Goal: Task Accomplishment & Management: Complete application form

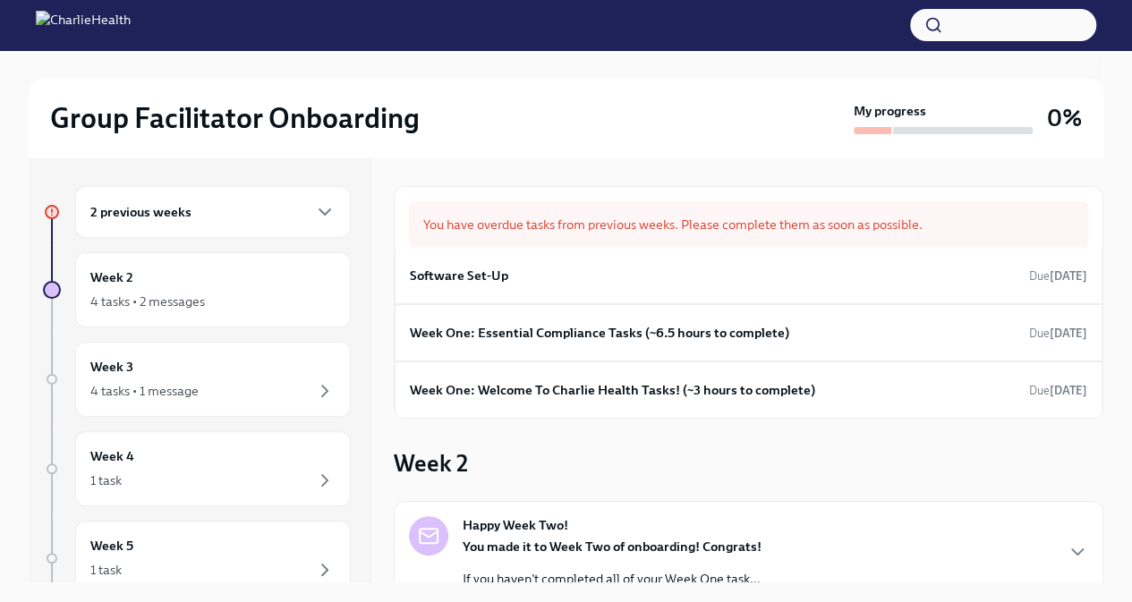
click at [259, 216] on div "2 previous weeks" at bounding box center [212, 211] width 245 height 21
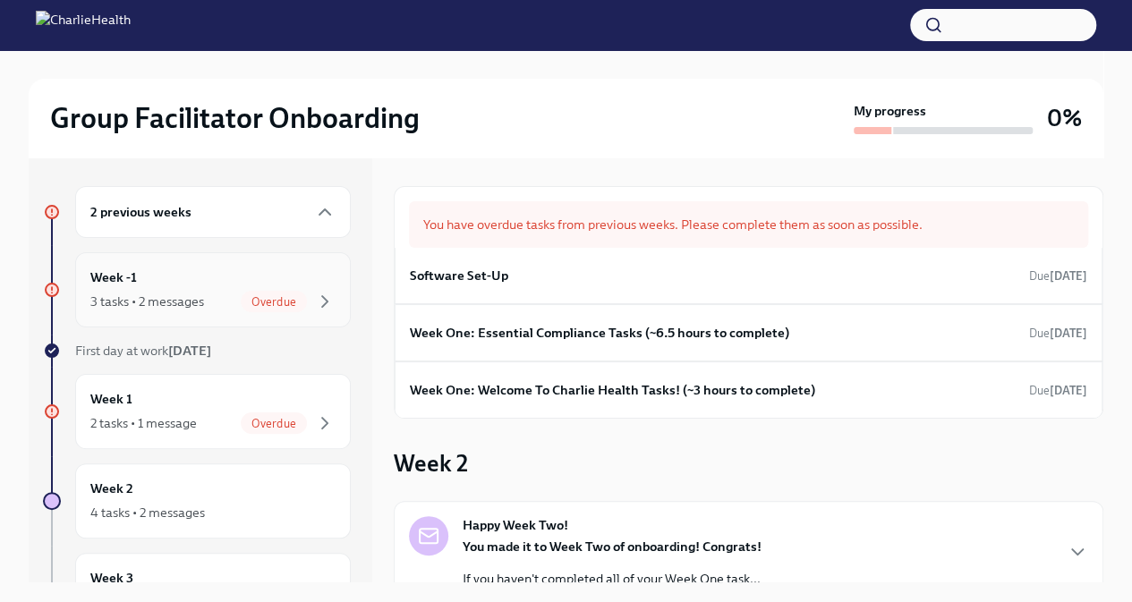
click at [210, 307] on div "3 tasks • 2 messages Overdue" at bounding box center [212, 301] width 245 height 21
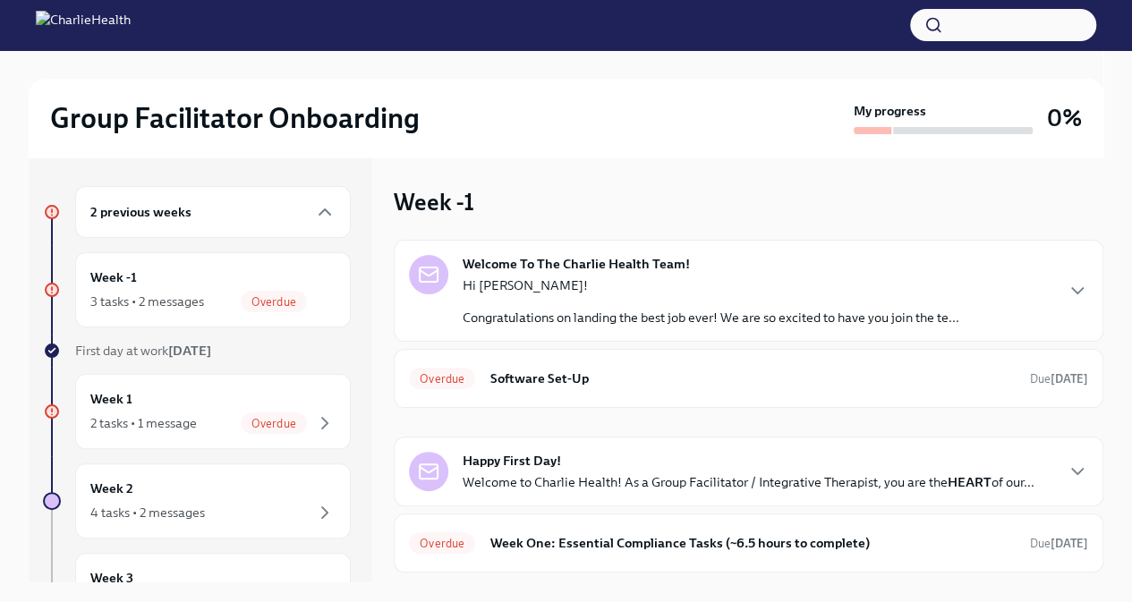
click at [629, 319] on p "Congratulations on landing the best job ever! We are so excited to have you joi…" at bounding box center [710, 318] width 496 height 18
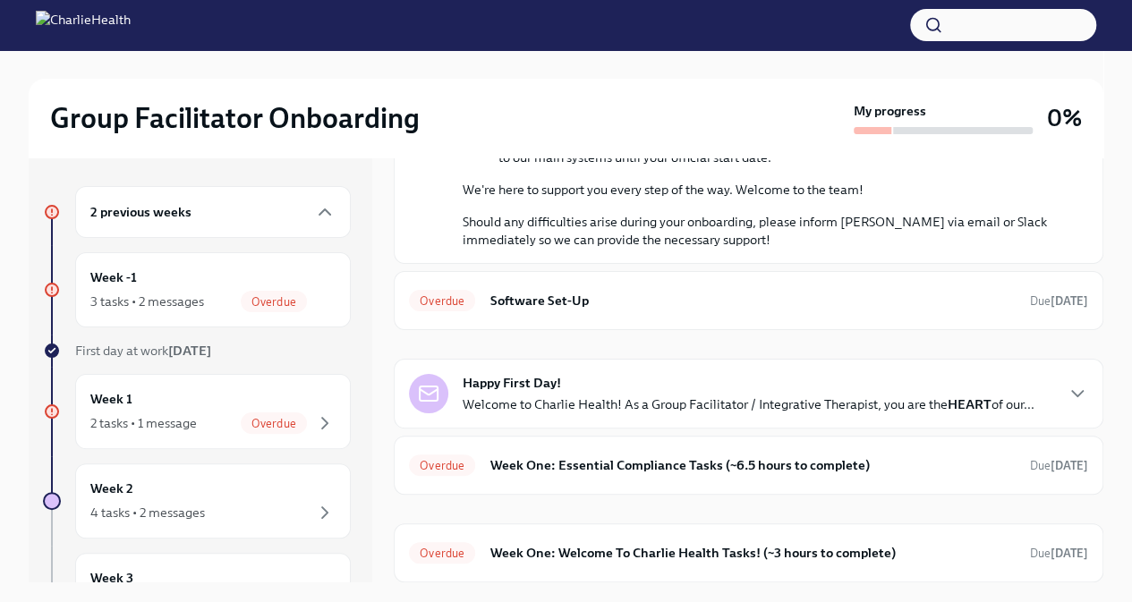
scroll to position [914, 0]
click at [449, 296] on span "Overdue" at bounding box center [442, 300] width 66 height 13
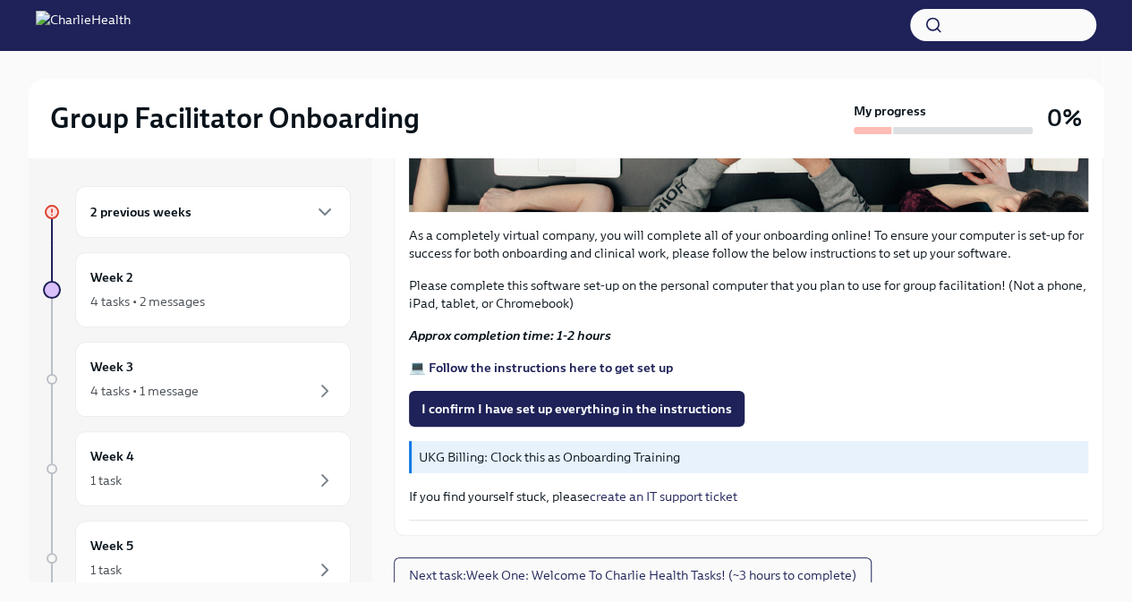
scroll to position [19, 0]
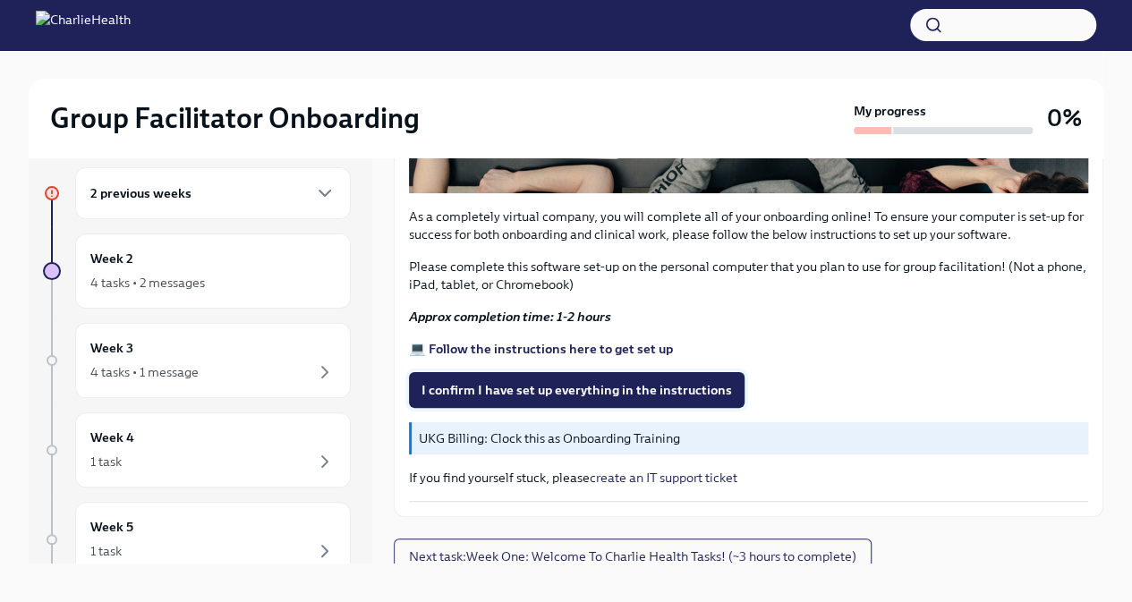
click at [668, 381] on span "I confirm I have set up everything in the instructions" at bounding box center [576, 390] width 310 height 18
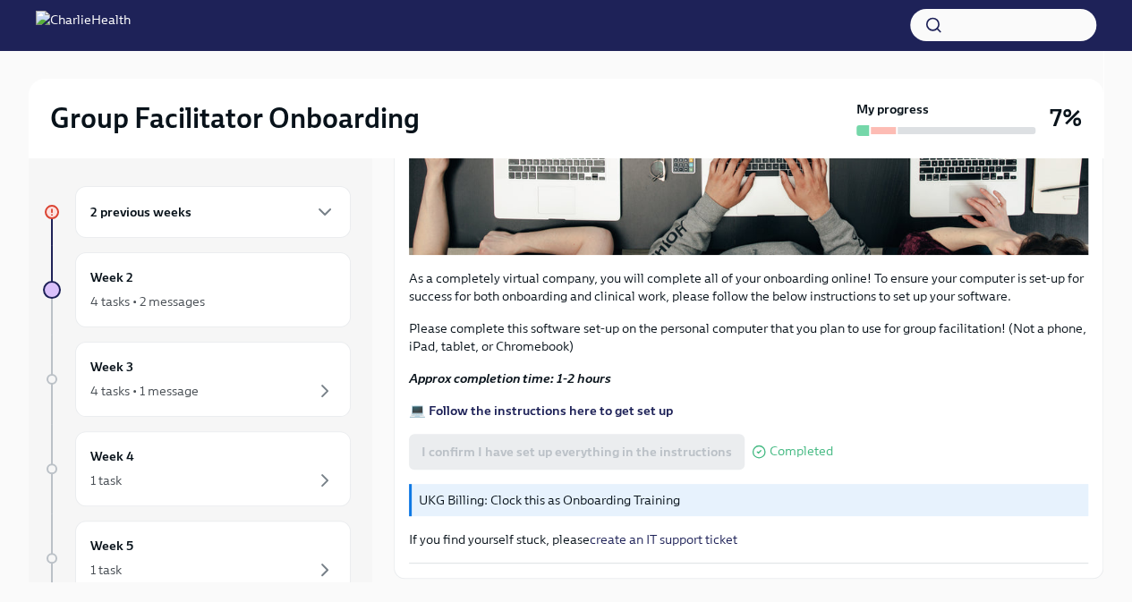
scroll to position [545, 0]
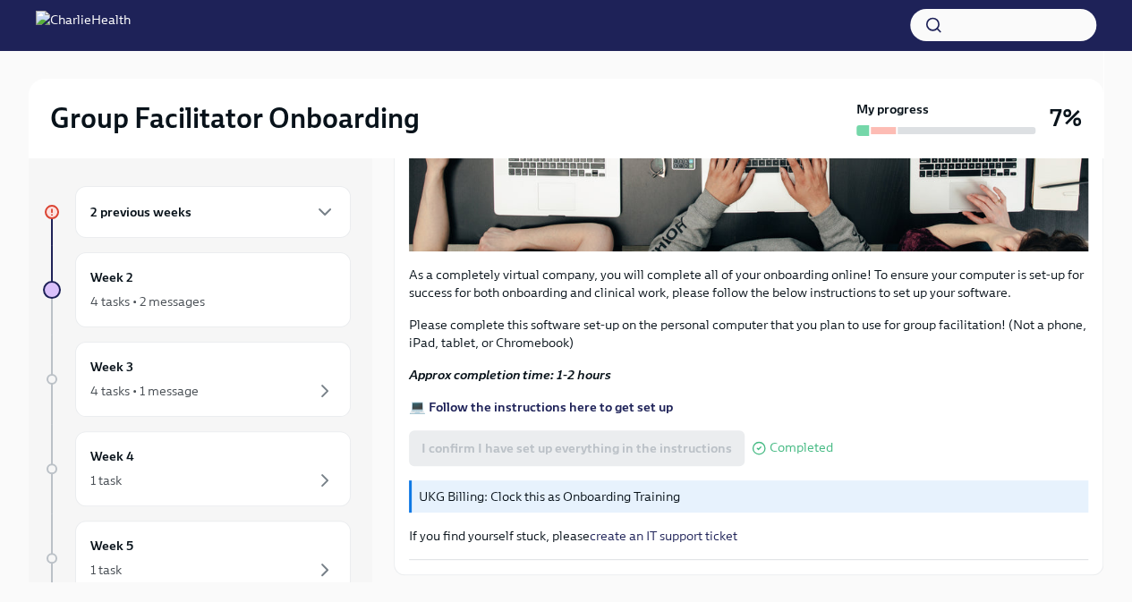
click at [560, 401] on strong "💻 Follow the instructions here to get set up" at bounding box center [541, 407] width 264 height 16
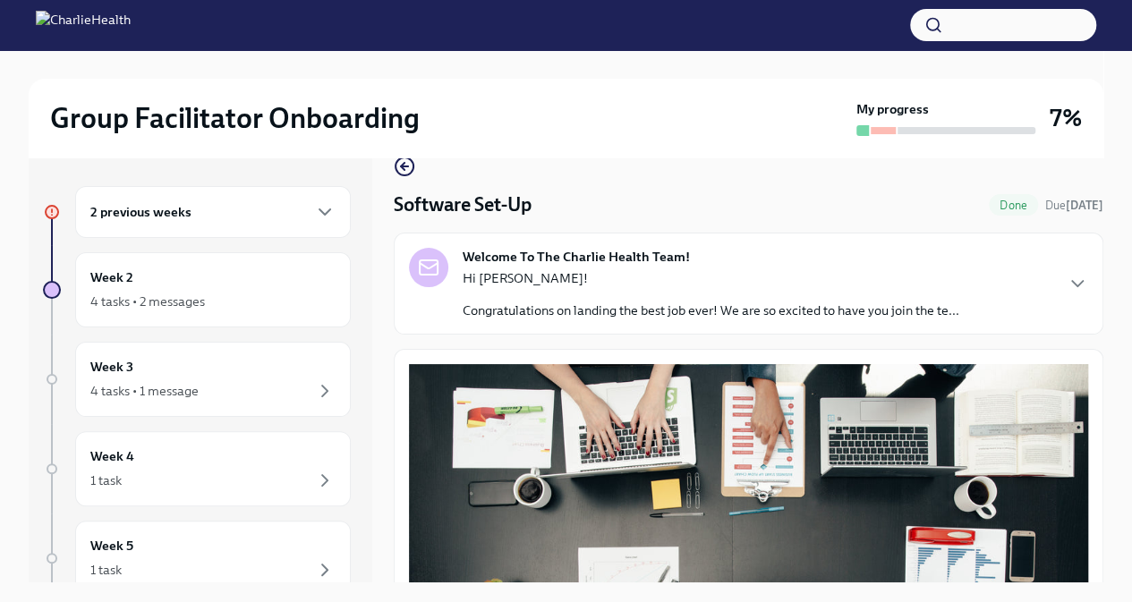
scroll to position [0, 0]
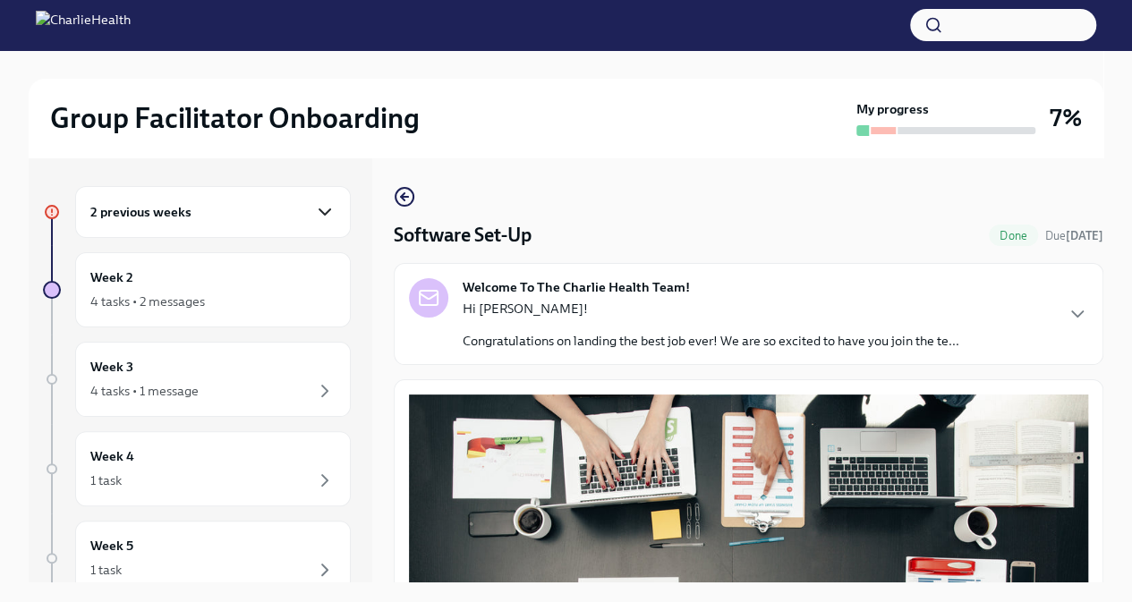
click at [319, 209] on icon "button" at bounding box center [324, 211] width 11 height 5
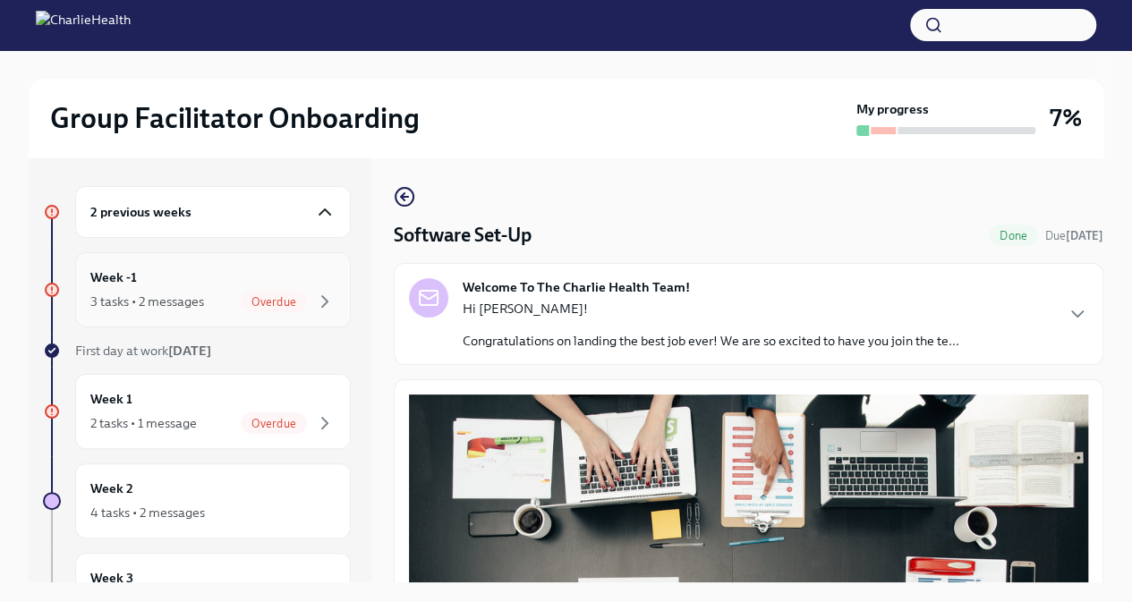
click at [154, 289] on div "Week -1 3 tasks • 2 messages Overdue" at bounding box center [212, 289] width 245 height 45
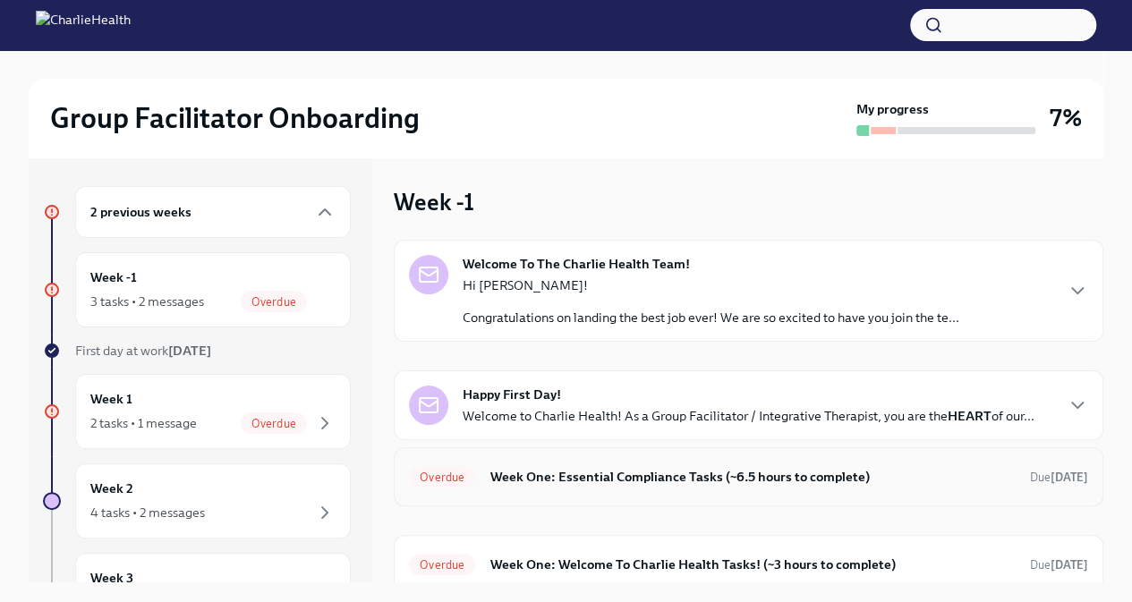
scroll to position [64, 0]
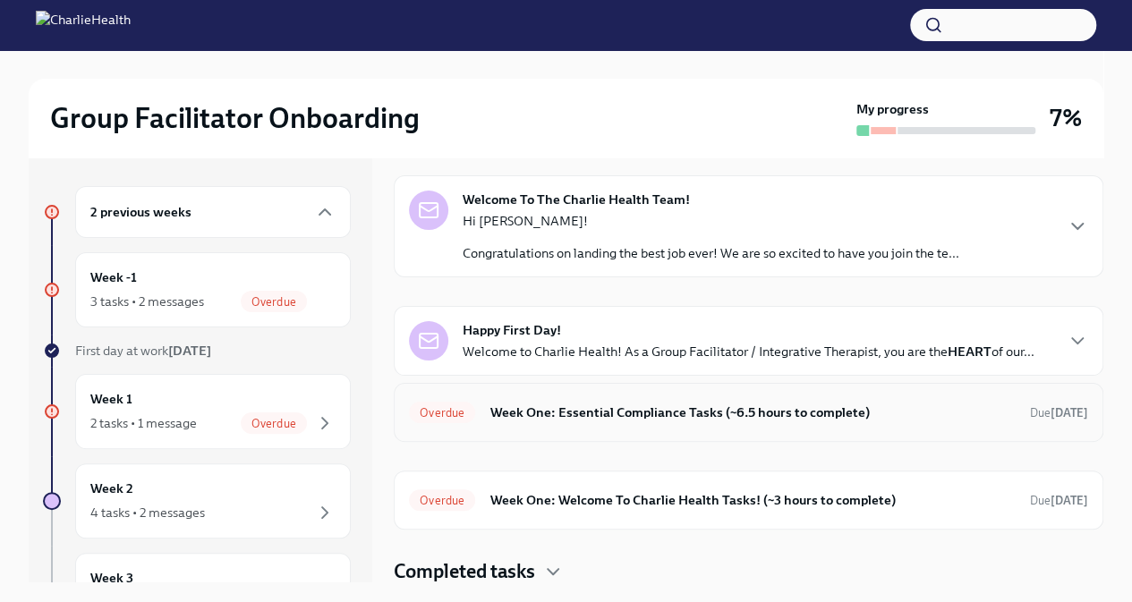
click at [580, 423] on div "Overdue Week One: Essential Compliance Tasks (~6.5 hours to complete) Due [DATE]" at bounding box center [748, 412] width 679 height 29
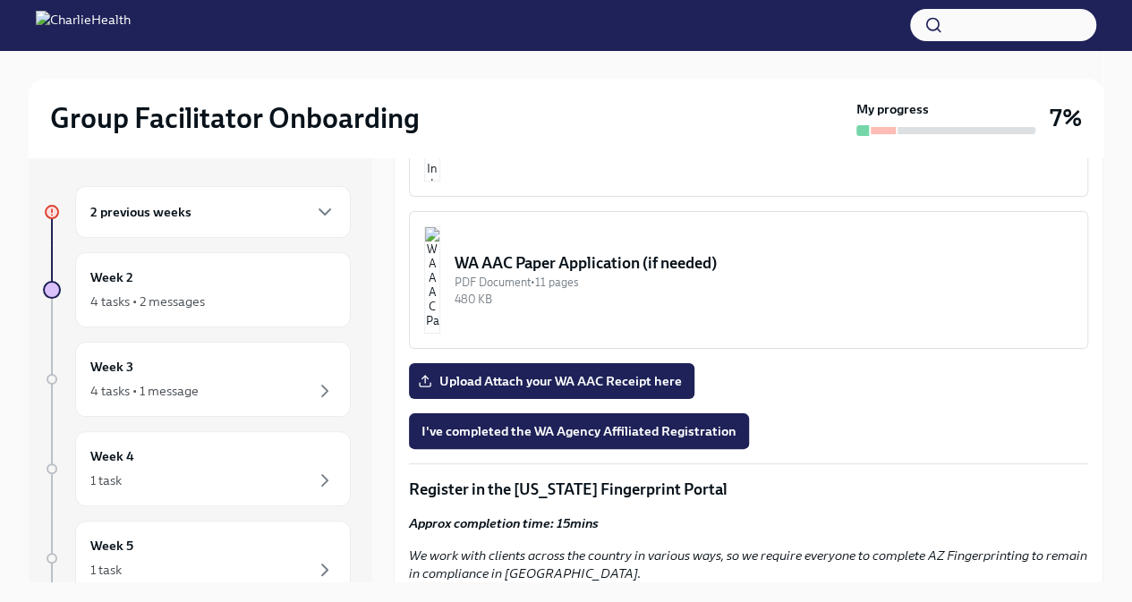
scroll to position [1540, 0]
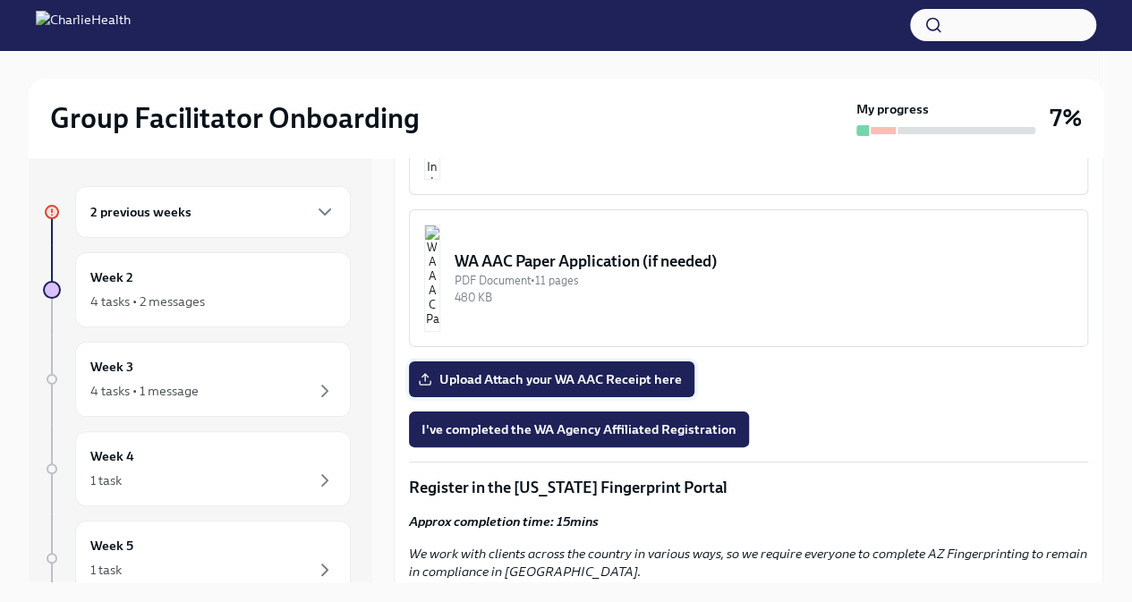
click at [526, 388] on span "Upload Attach your WA AAC Receipt here" at bounding box center [551, 379] width 260 height 18
click at [0, 0] on input "Upload Attach your WA AAC Receipt here" at bounding box center [0, 0] width 0 height 0
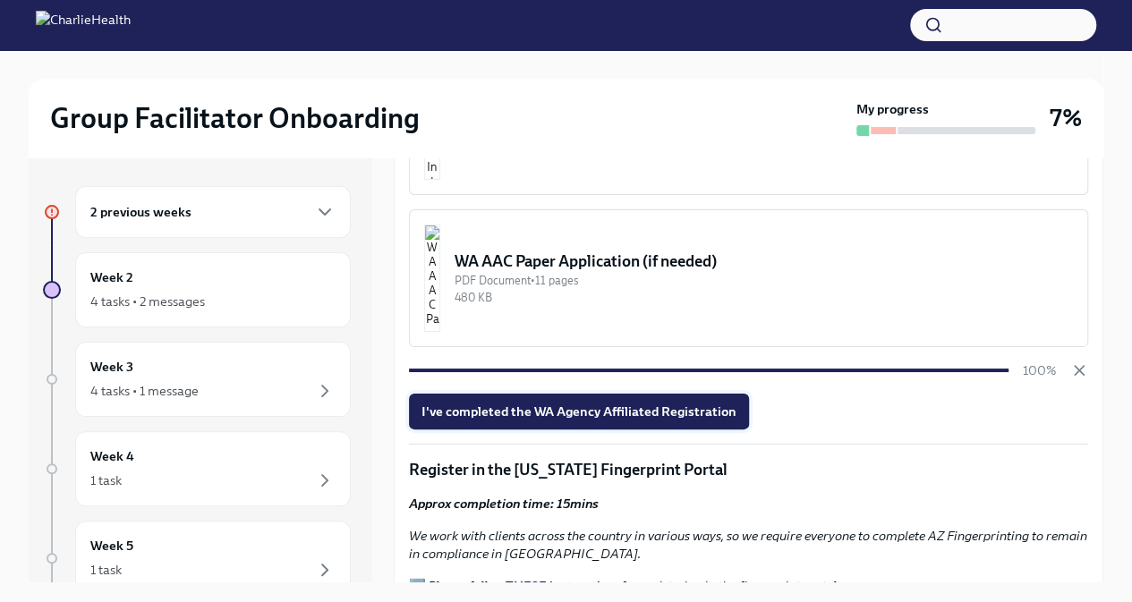
click at [553, 418] on button "I've completed the WA Agency Affiliated Registration" at bounding box center [579, 412] width 340 height 36
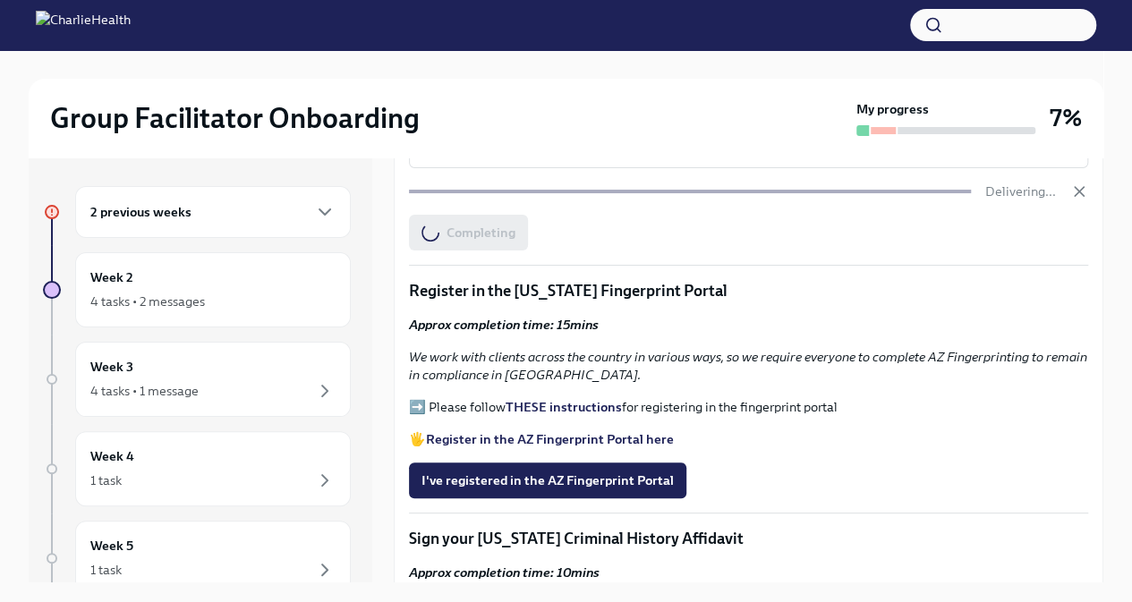
scroll to position [1721, 0]
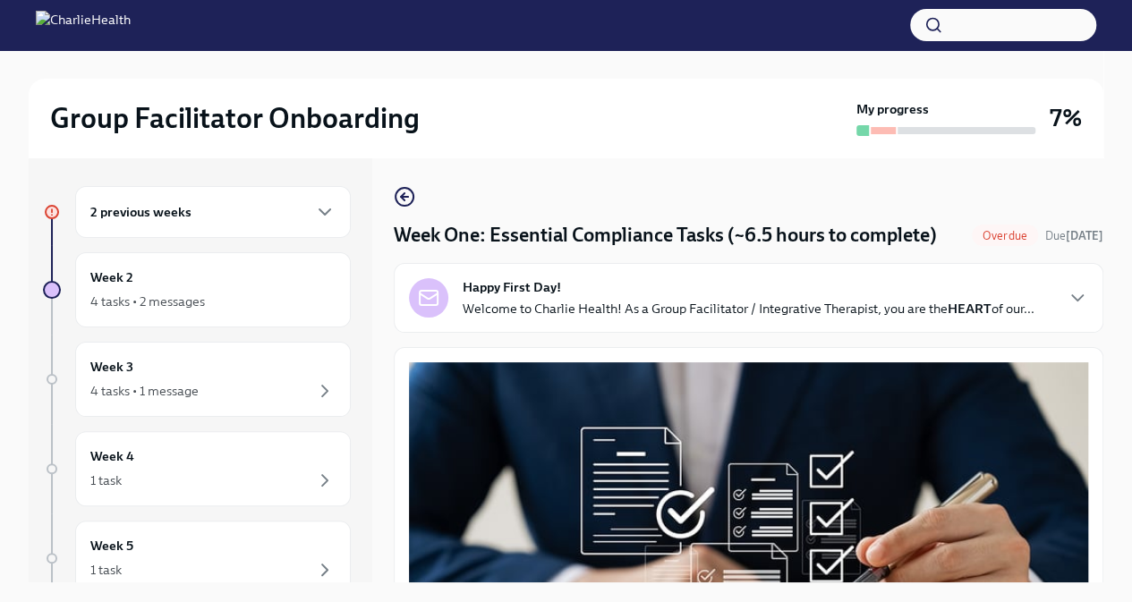
click at [229, 210] on div "2 previous weeks" at bounding box center [212, 211] width 245 height 21
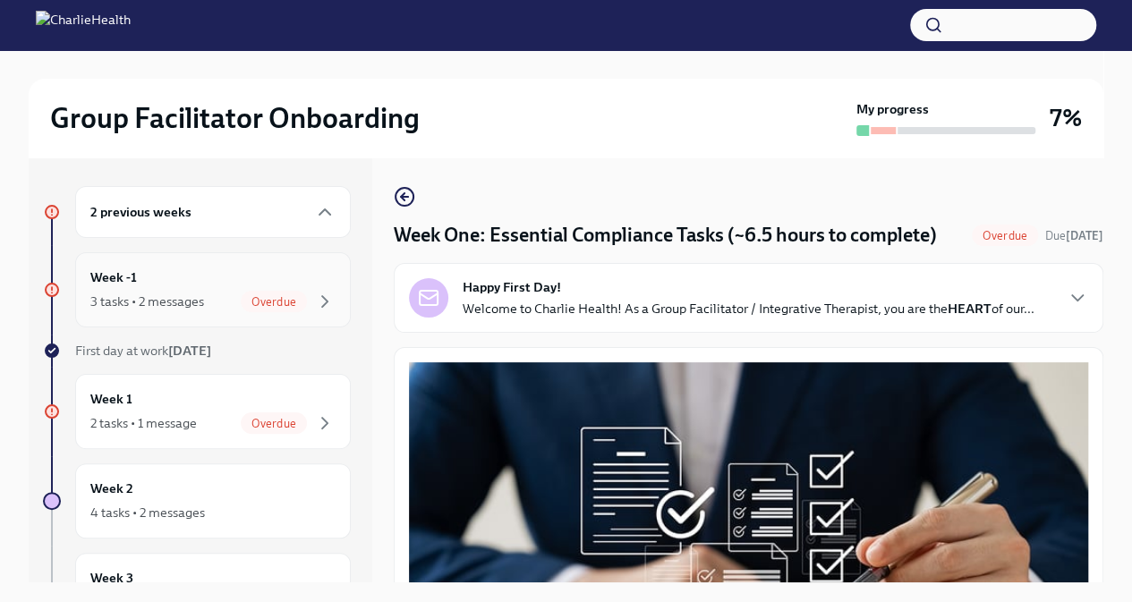
click at [157, 293] on div "3 tasks • 2 messages" at bounding box center [147, 302] width 114 height 18
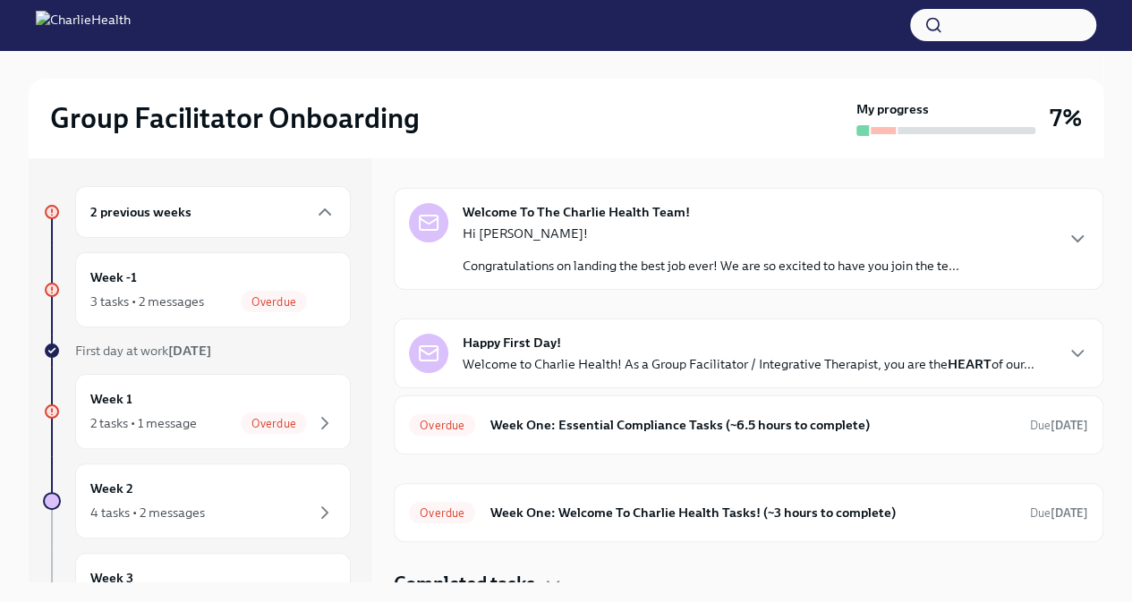
scroll to position [64, 0]
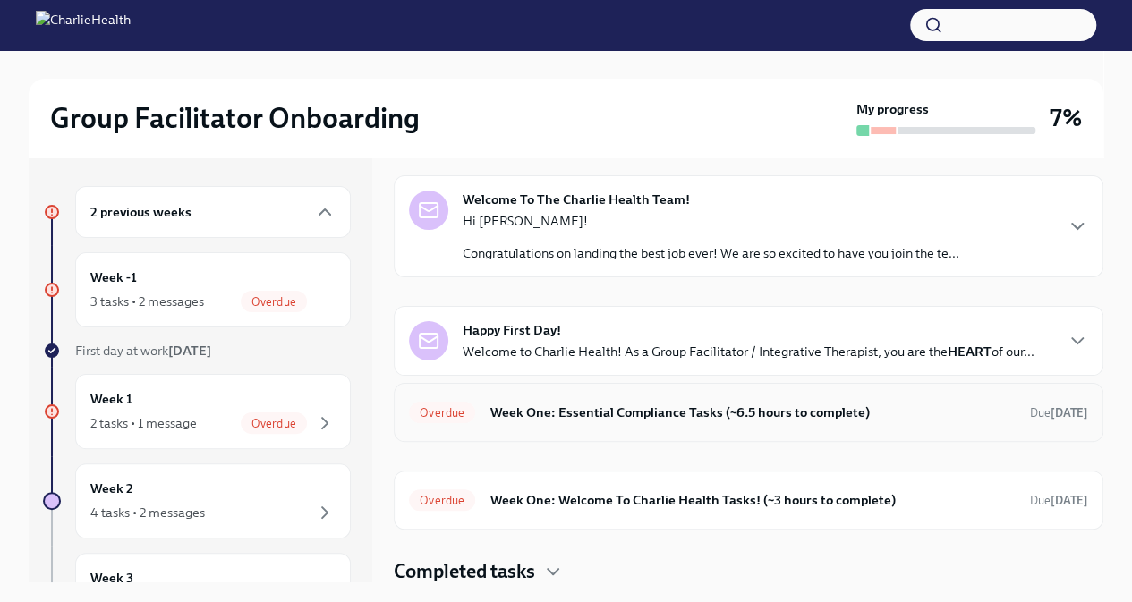
click at [518, 417] on h6 "Week One: Essential Compliance Tasks (~6.5 hours to complete)" at bounding box center [752, 413] width 526 height 20
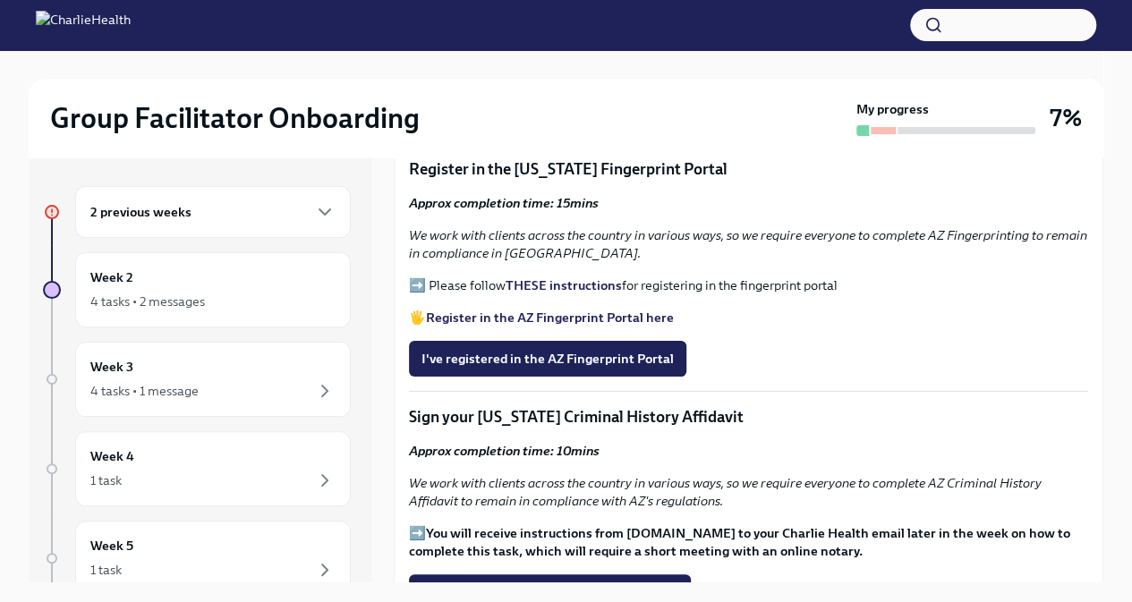
scroll to position [1860, 0]
click at [597, 293] on strong "THESE instructions" at bounding box center [563, 284] width 116 height 16
click at [567, 325] on strong "Register in the AZ Fingerprint Portal here" at bounding box center [550, 317] width 248 height 16
drag, startPoint x: 587, startPoint y: 305, endPoint x: 553, endPoint y: 306, distance: 34.0
click at [553, 293] on strong "THESE instructions" at bounding box center [563, 284] width 116 height 16
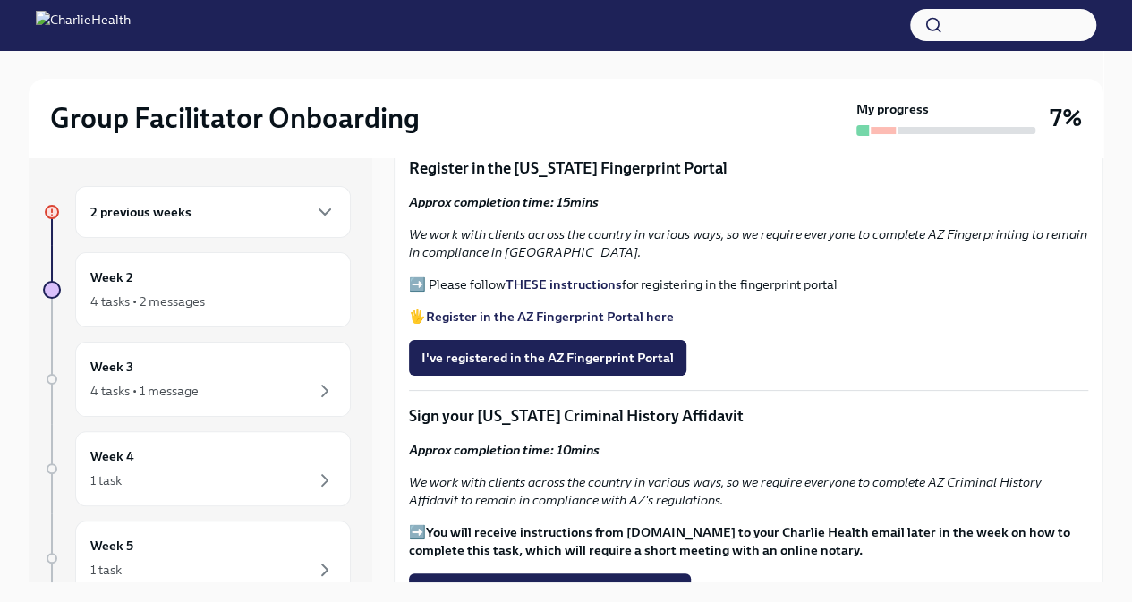
click at [564, 293] on strong "THESE instructions" at bounding box center [563, 284] width 116 height 16
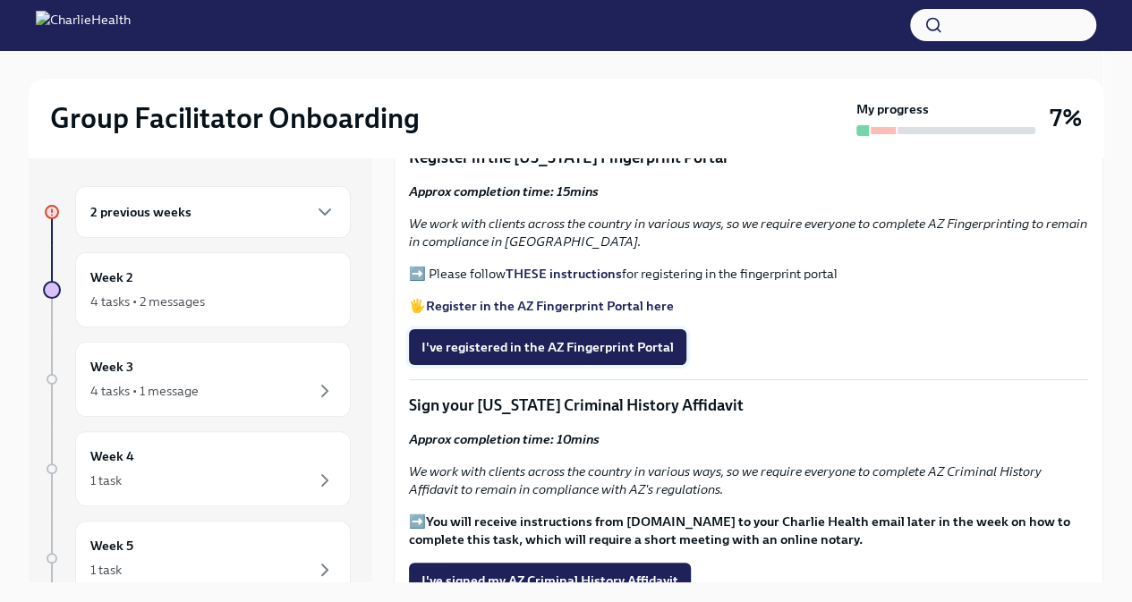
click at [560, 356] on span "I've registered in the AZ Fingerprint Portal" at bounding box center [547, 347] width 252 height 18
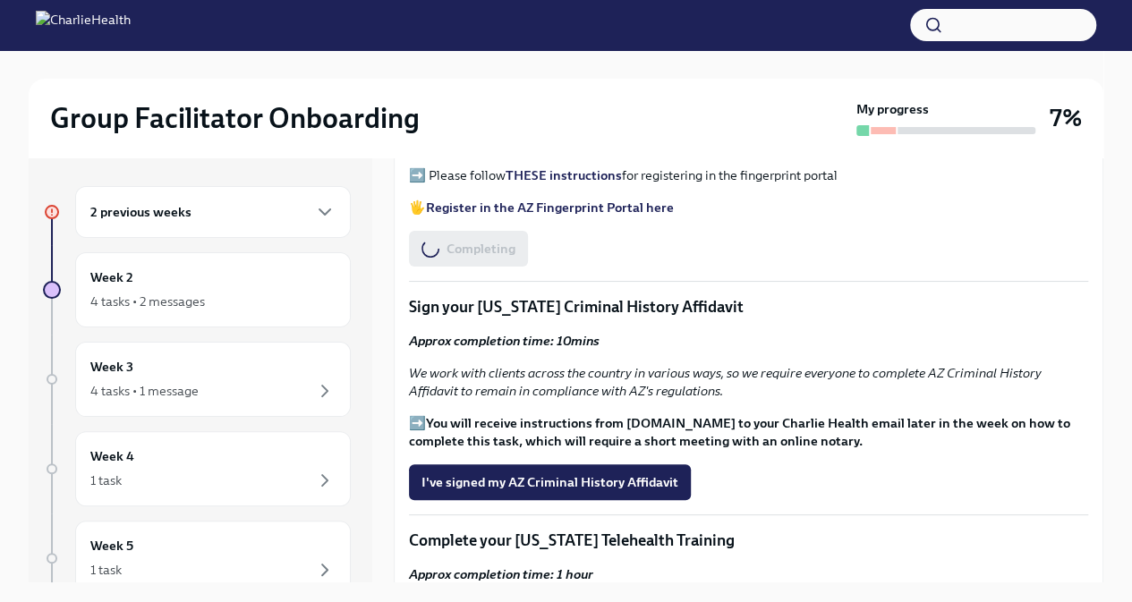
scroll to position [1974, 0]
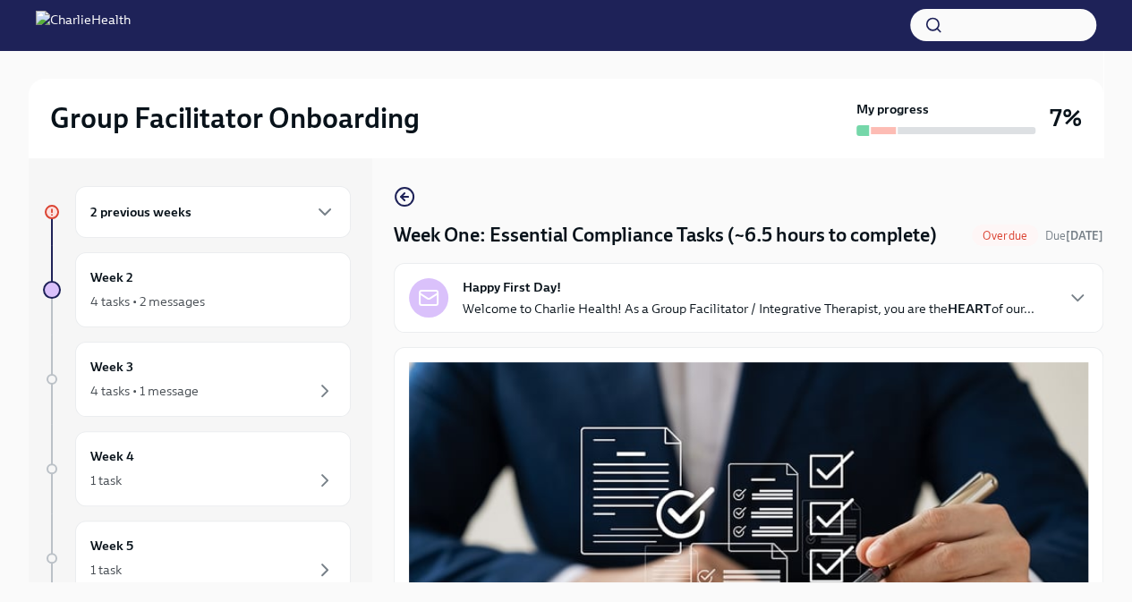
click at [208, 227] on div "2 previous weeks" at bounding box center [213, 212] width 276 height 52
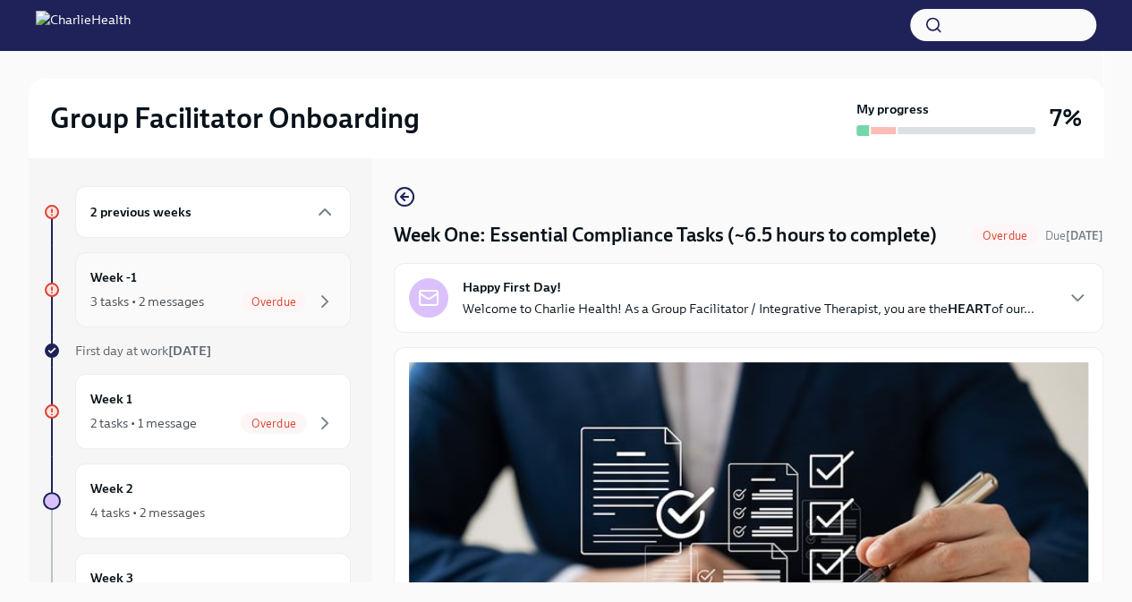
click at [191, 282] on div "Week -1 3 tasks • 2 messages Overdue" at bounding box center [212, 289] width 245 height 45
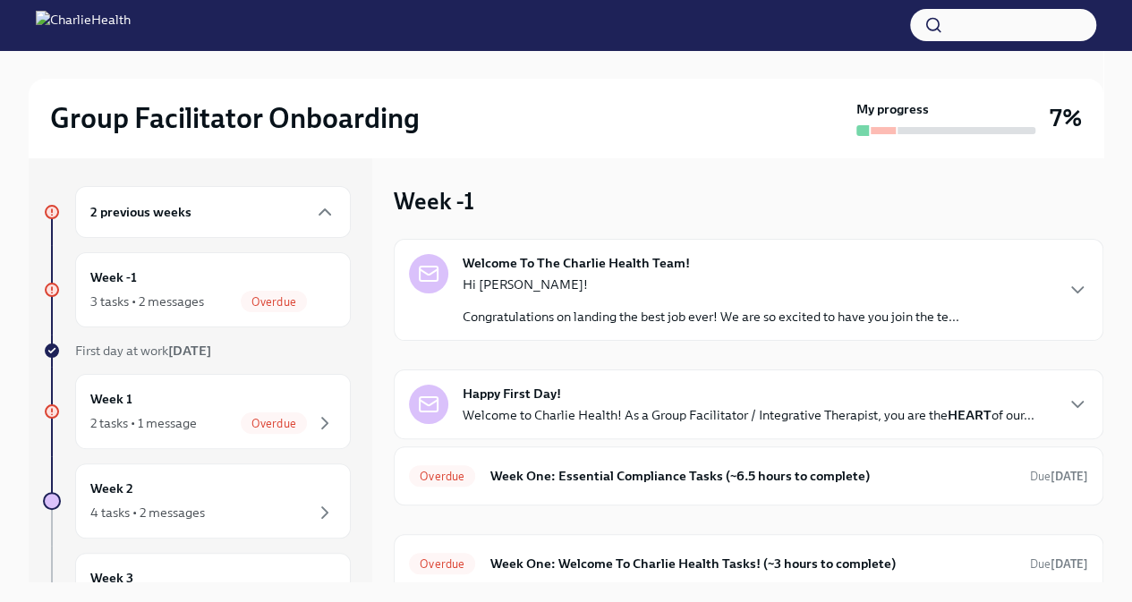
scroll to position [64, 0]
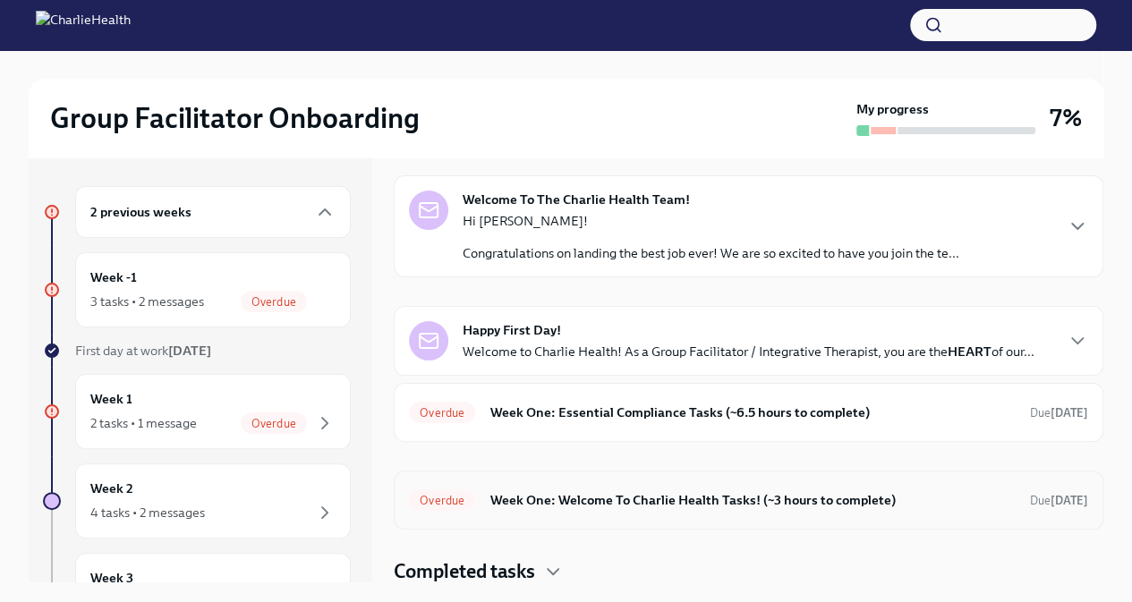
click at [547, 490] on h6 "Week One: Welcome To Charlie Health Tasks! (~3 hours to complete)" at bounding box center [752, 500] width 526 height 20
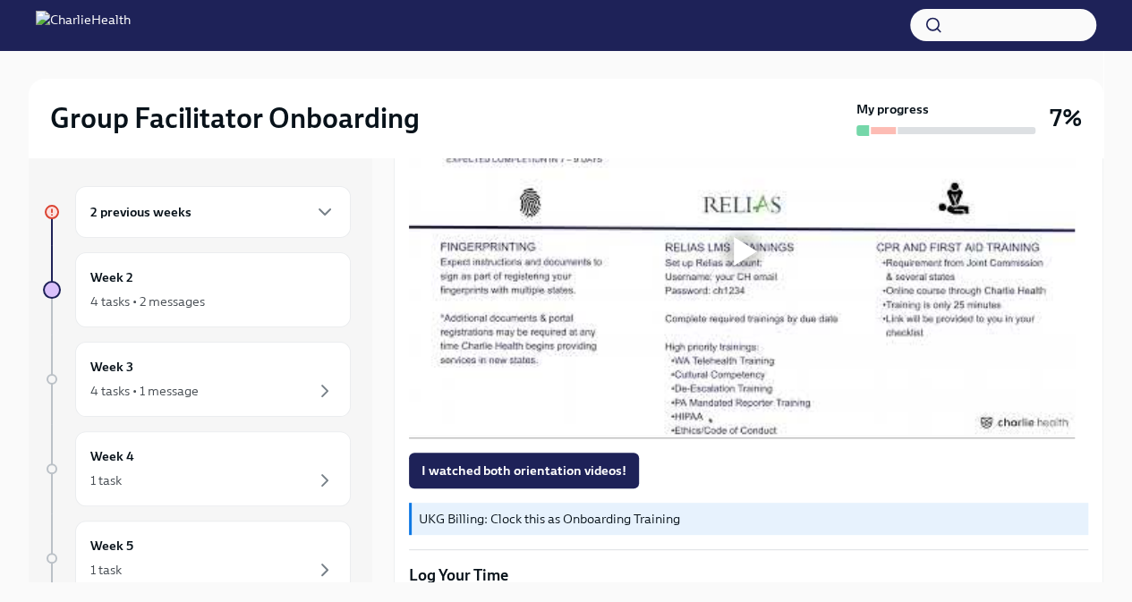
scroll to position [1304, 0]
click at [236, 211] on div "2 previous weeks" at bounding box center [212, 211] width 245 height 21
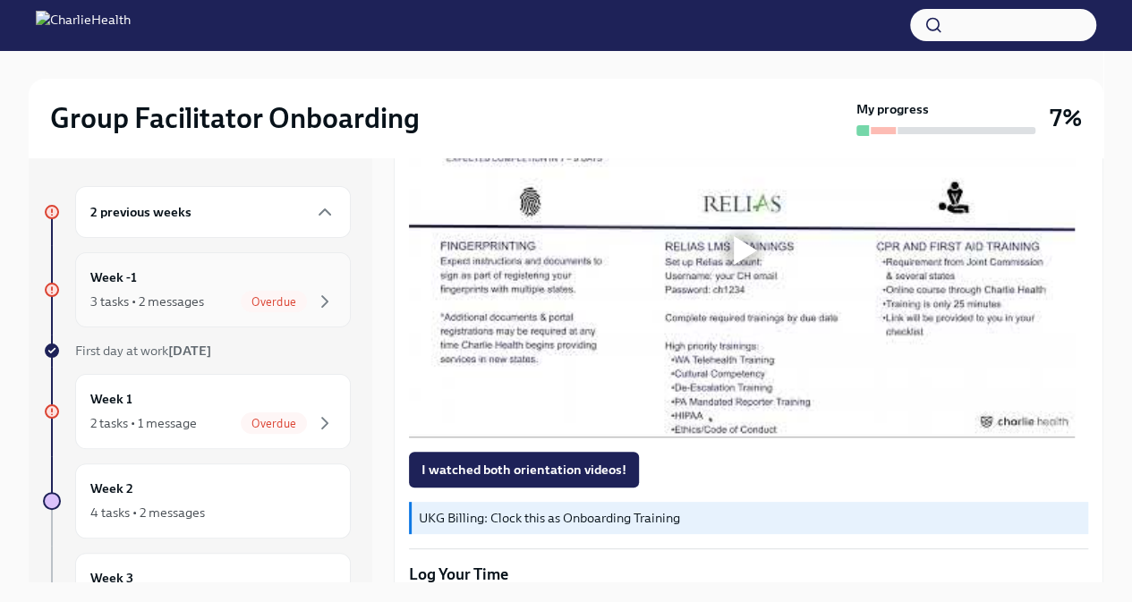
click at [148, 272] on div "Week -1 3 tasks • 2 messages Overdue" at bounding box center [212, 289] width 245 height 45
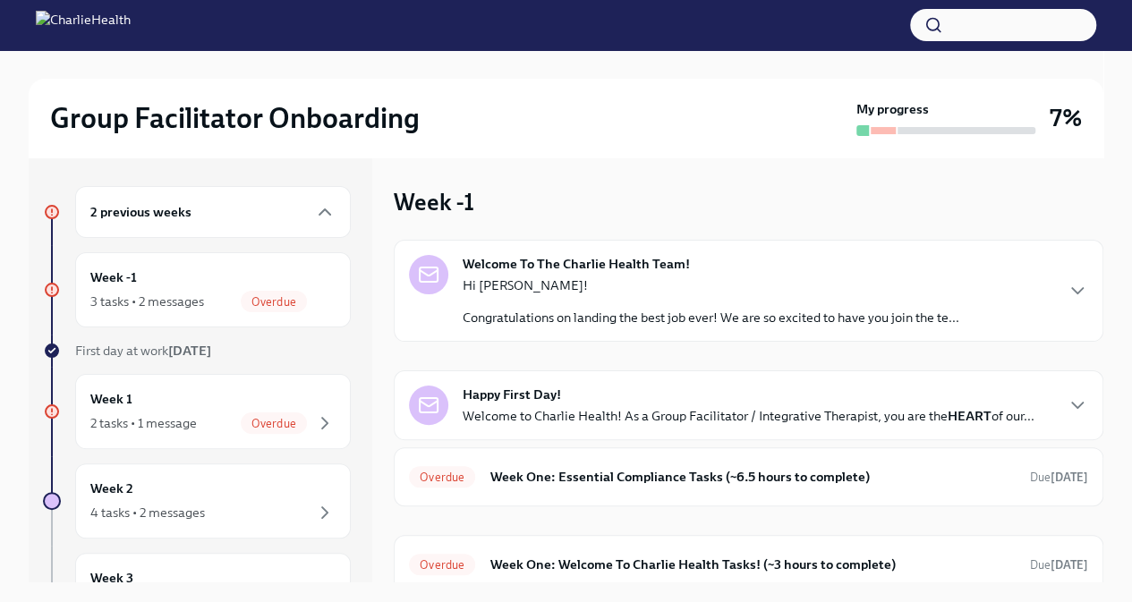
scroll to position [64, 0]
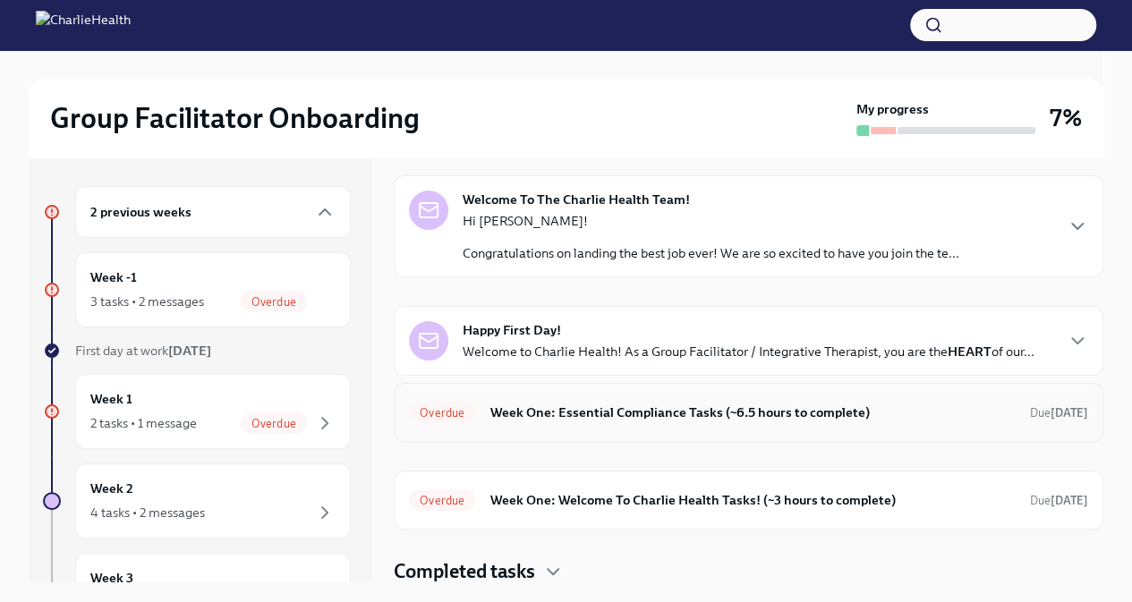
click at [708, 412] on h6 "Week One: Essential Compliance Tasks (~6.5 hours to complete)" at bounding box center [752, 413] width 526 height 20
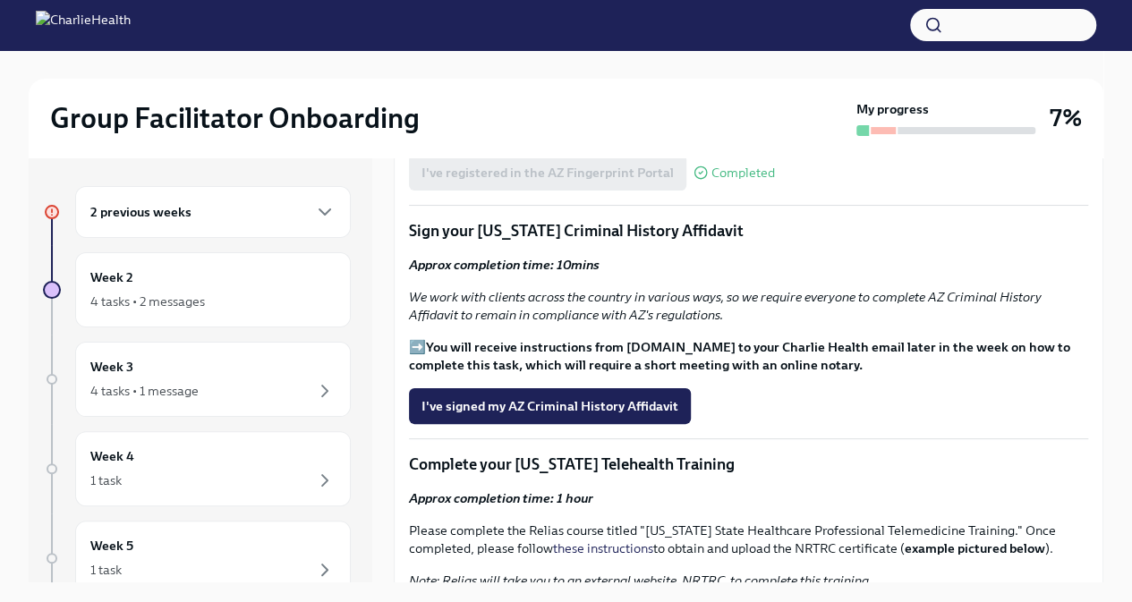
scroll to position [2043, 0]
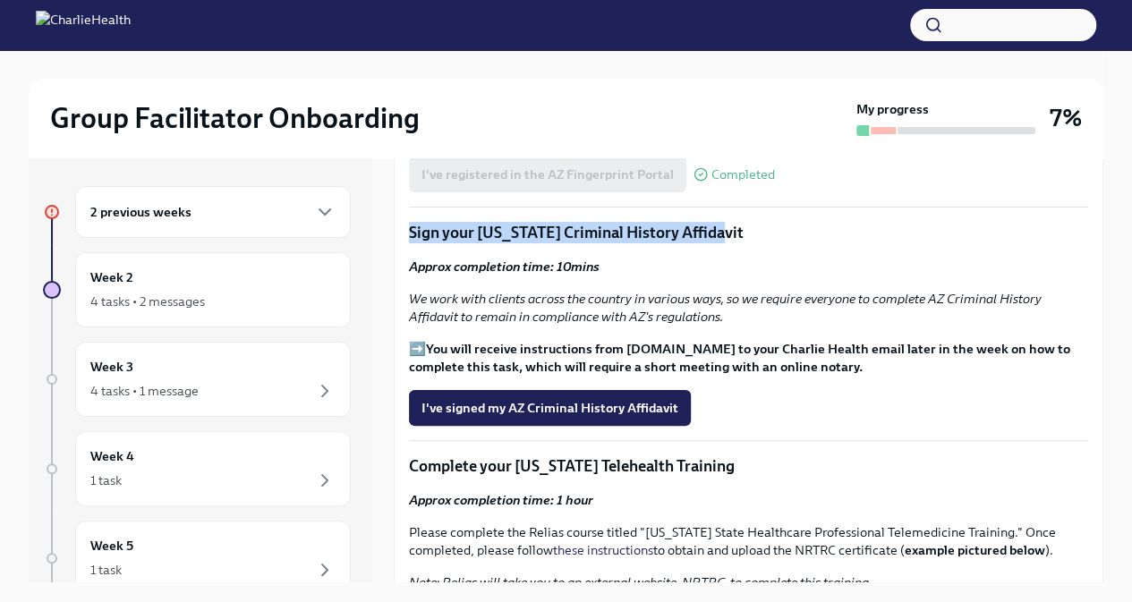
drag, startPoint x: 399, startPoint y: 247, endPoint x: 732, endPoint y: 246, distance: 332.8
copy p "Sign your [US_STATE] Criminal History Affidavit"
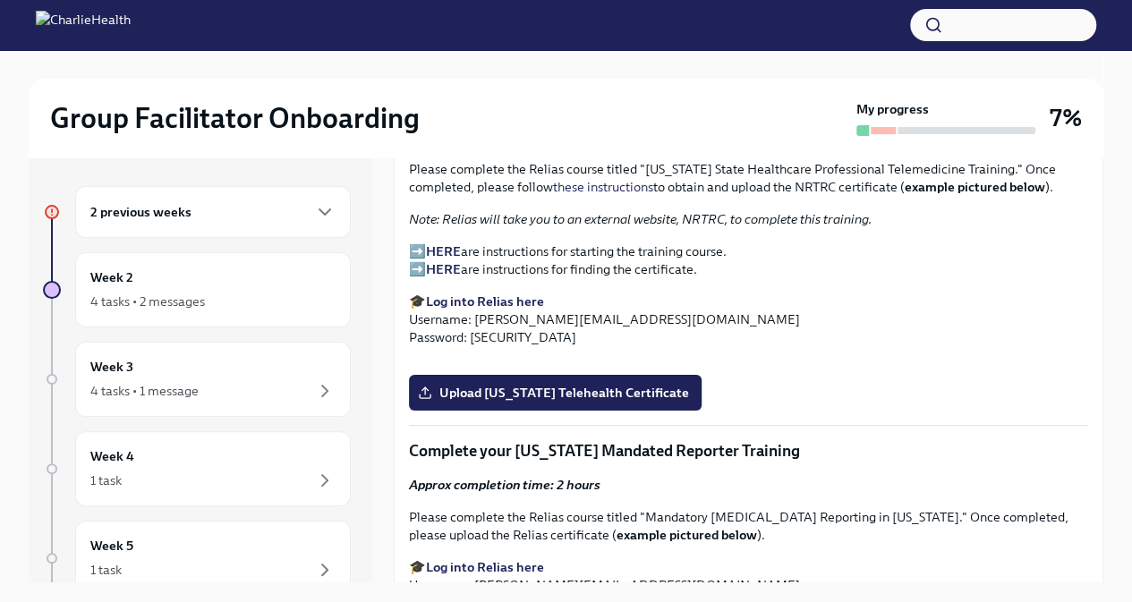
scroll to position [2407, 0]
click at [488, 309] on strong "Log into Relias here" at bounding box center [485, 301] width 118 height 16
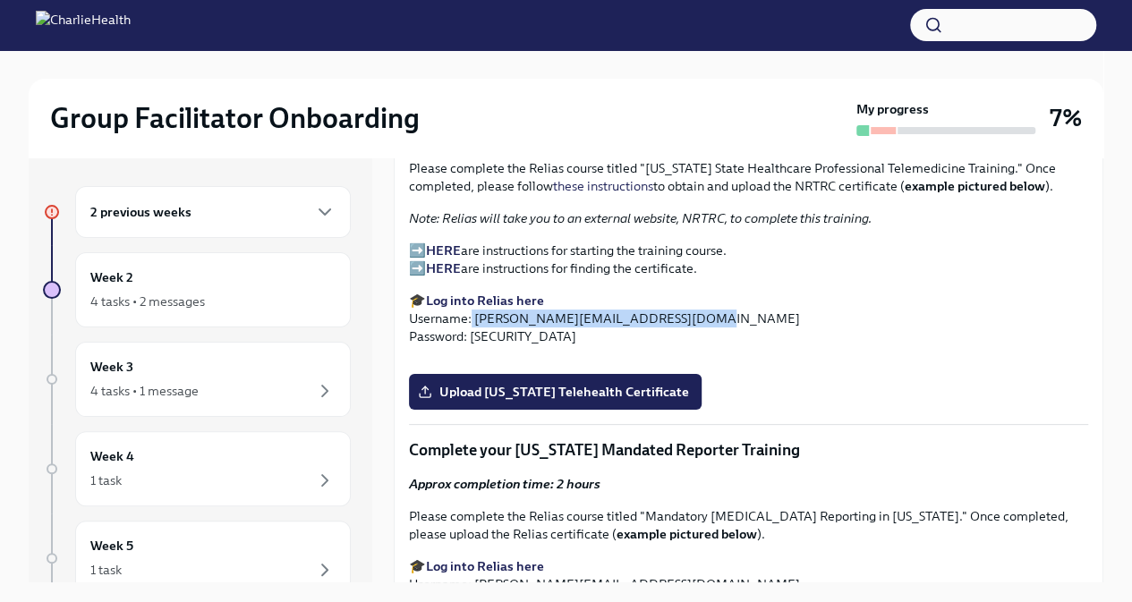
drag, startPoint x: 678, startPoint y: 338, endPoint x: 471, endPoint y: 344, distance: 206.7
click at [471, 344] on p "🎓 Log into Relias here Username: [PERSON_NAME][EMAIL_ADDRESS][DOMAIN_NAME] Pass…" at bounding box center [748, 319] width 679 height 54
copy p "[EMAIL_ADDRESS][PERSON_NAME][DOMAIN_NAME]"
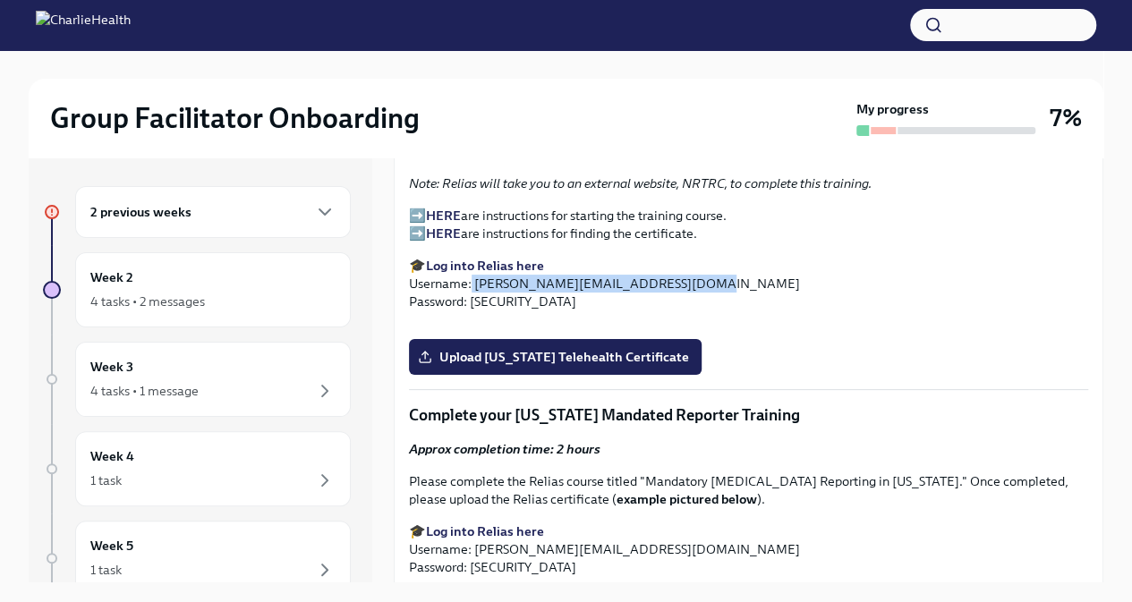
scroll to position [2443, 0]
click at [450, 223] on strong "HERE" at bounding box center [443, 215] width 35 height 16
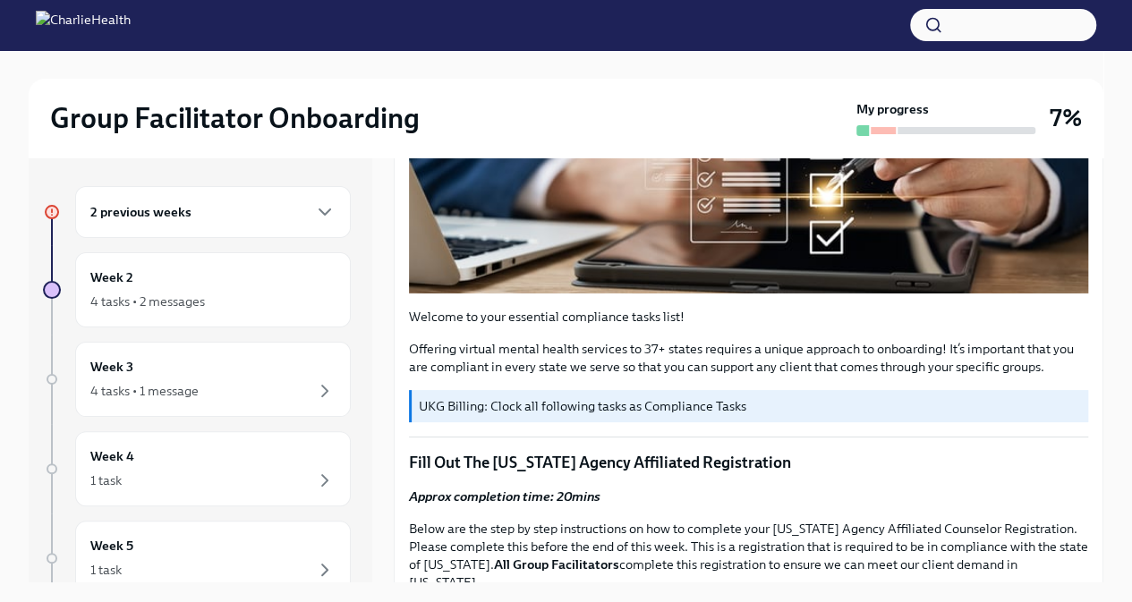
scroll to position [0, 0]
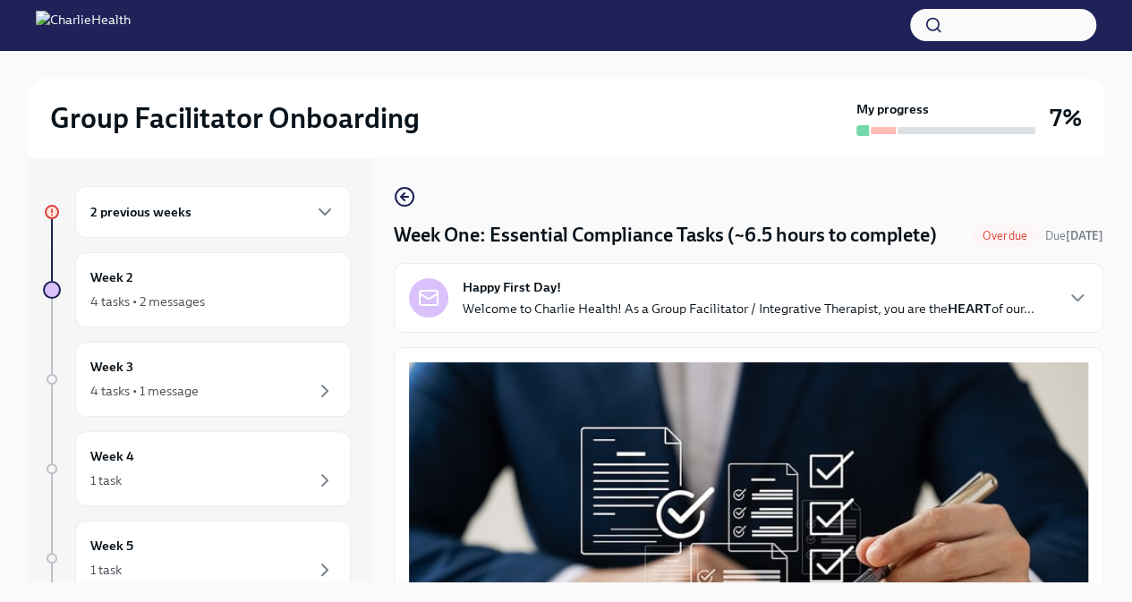
click at [125, 216] on h6 "2 previous weeks" at bounding box center [140, 212] width 101 height 20
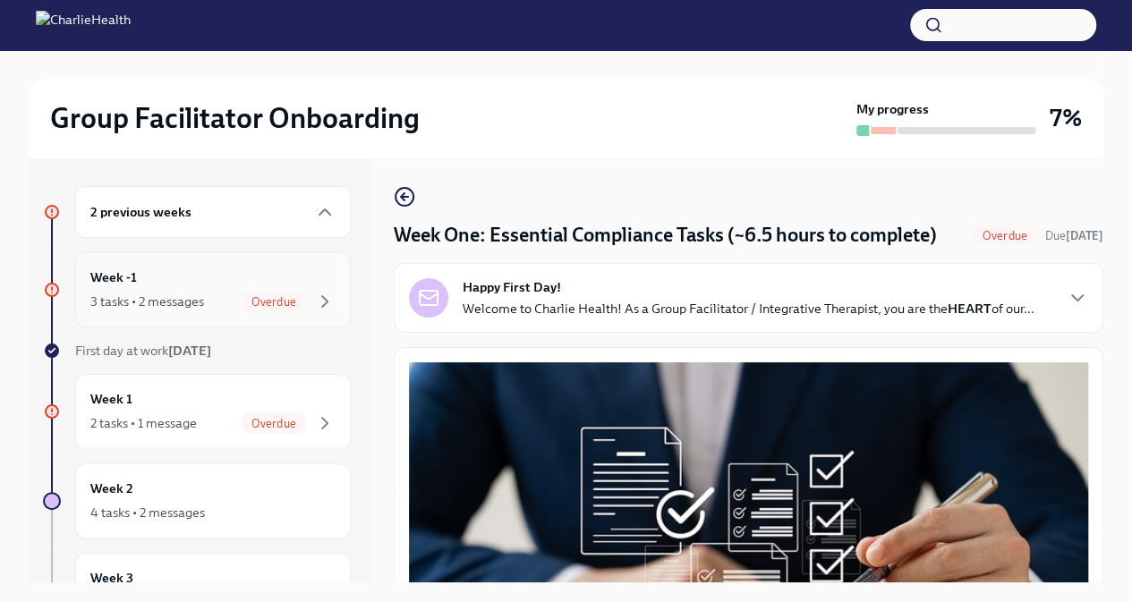
click at [240, 271] on div "Week -1 3 tasks • 2 messages Overdue" at bounding box center [212, 289] width 245 height 45
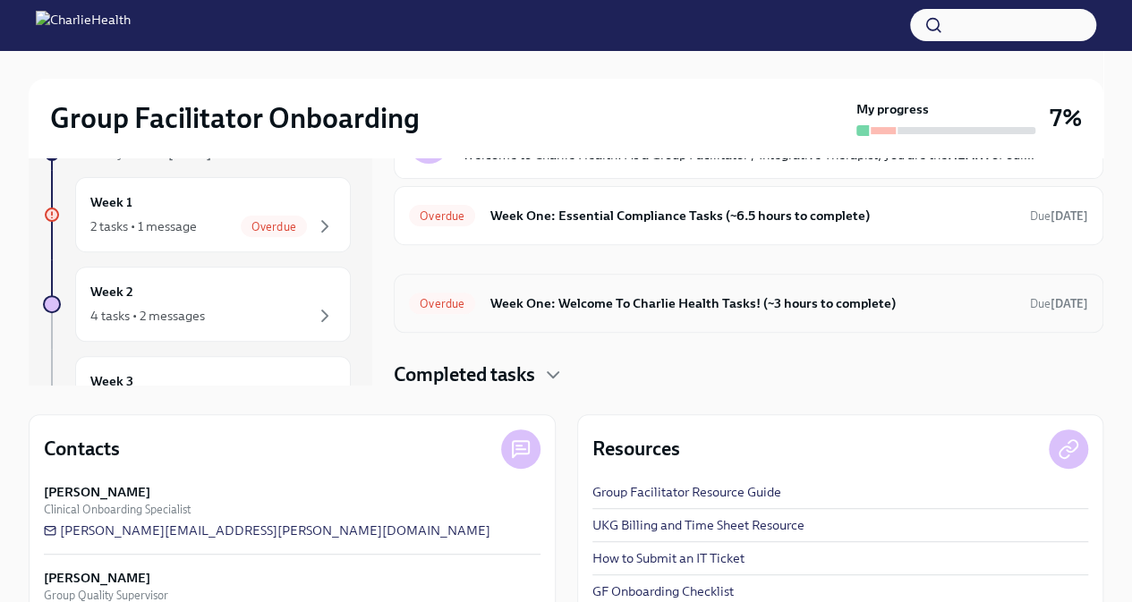
scroll to position [256, 0]
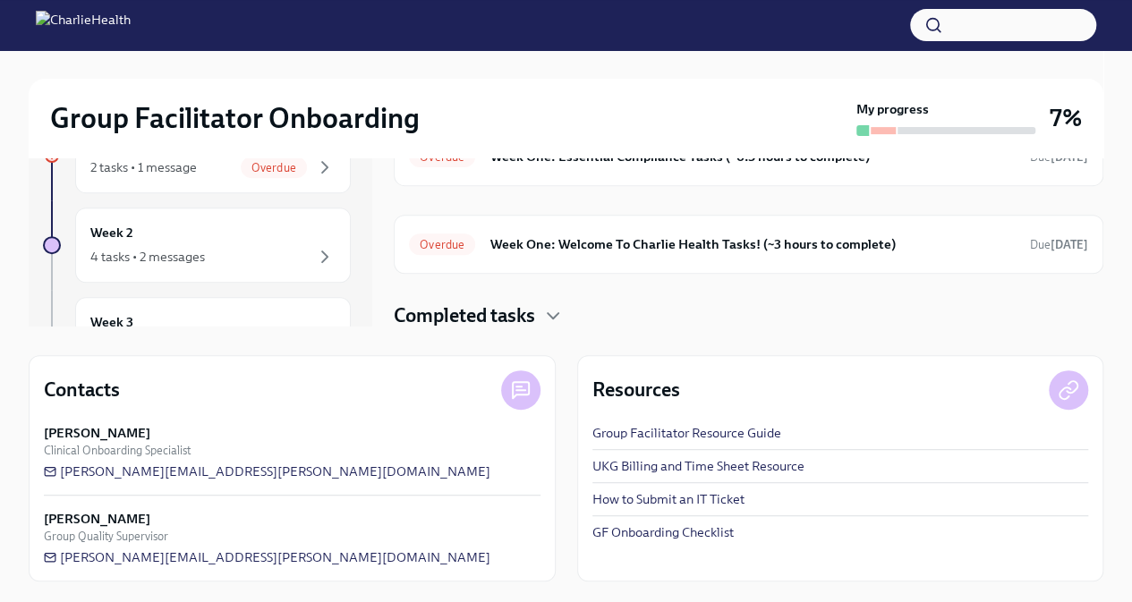
click at [632, 497] on link "How to Submit an IT Ticket" at bounding box center [668, 499] width 152 height 18
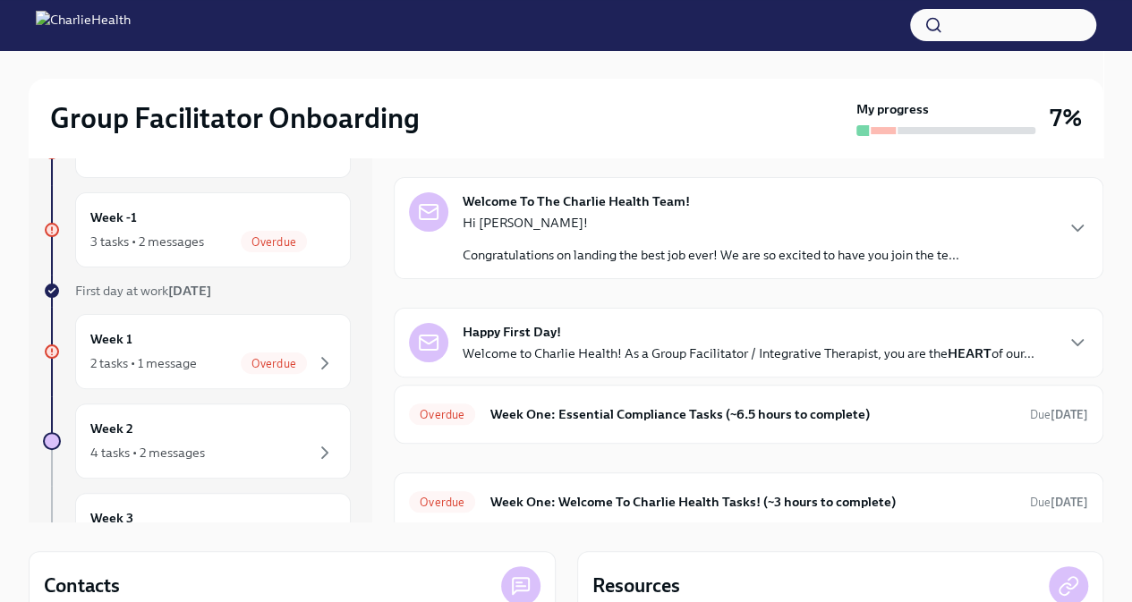
scroll to position [2, 0]
click at [663, 421] on h6 "Week One: Essential Compliance Tasks (~6.5 hours to complete)" at bounding box center [752, 415] width 526 height 20
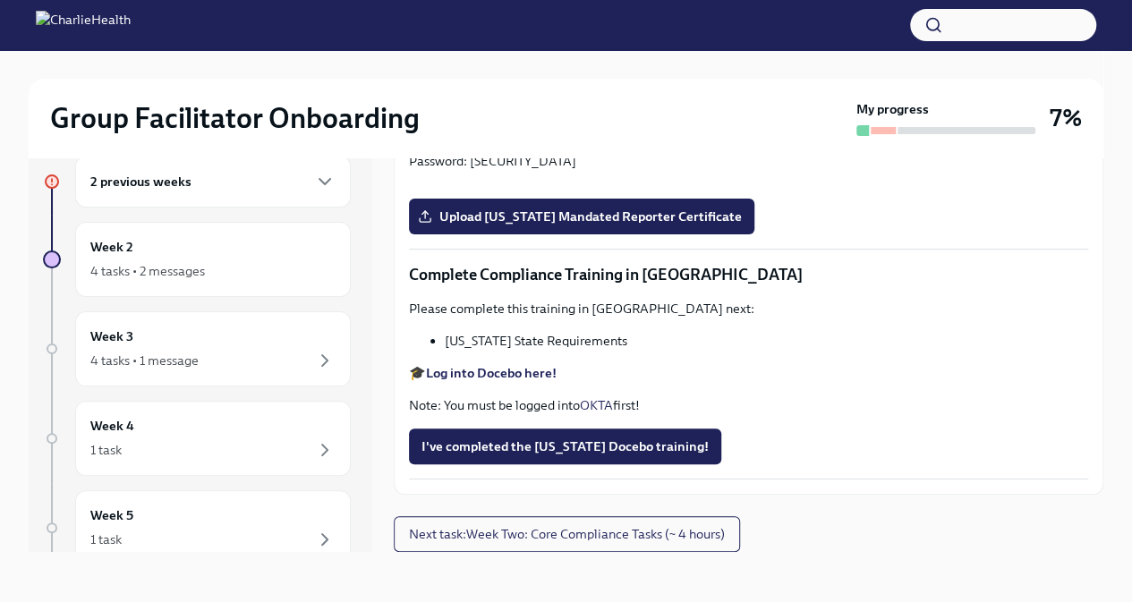
scroll to position [3838, 0]
click at [521, 376] on strong "Log into Docebo here!" at bounding box center [491, 373] width 131 height 16
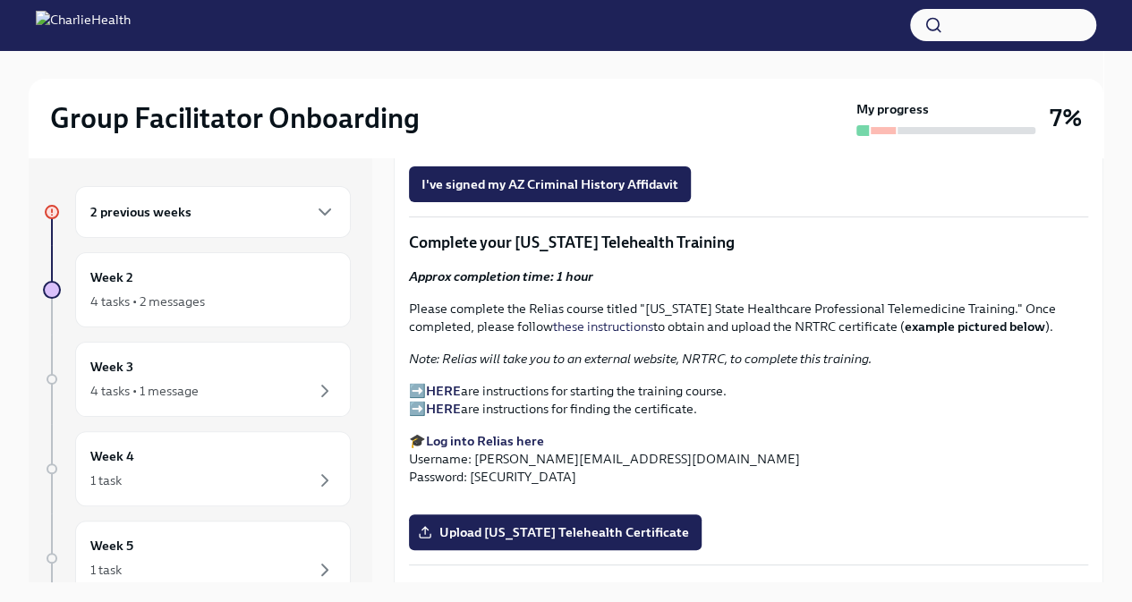
scroll to position [2265, 0]
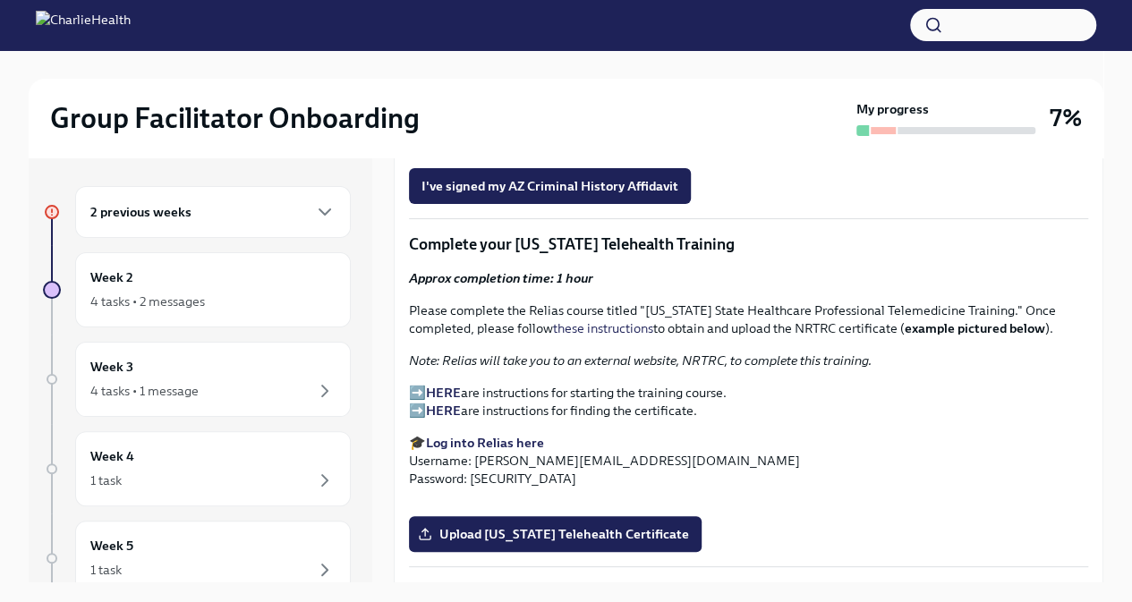
click at [488, 416] on p "➡️ HERE are instructions for starting the training course. ➡️ HERE are instruct…" at bounding box center [748, 402] width 679 height 36
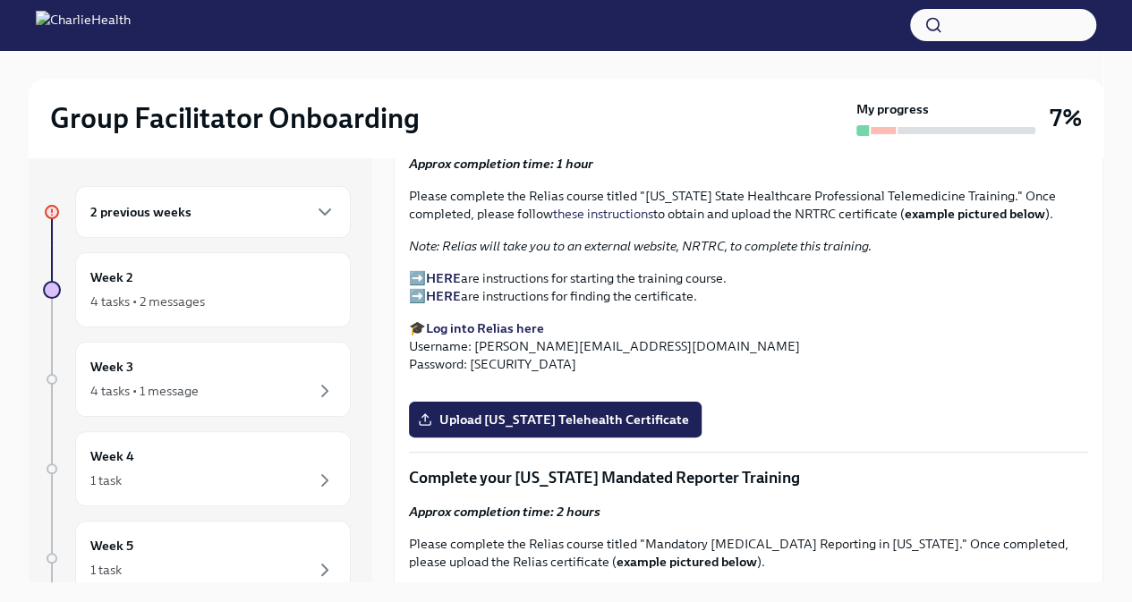
scroll to position [2379, 0]
click at [455, 287] on strong "HERE" at bounding box center [443, 279] width 35 height 16
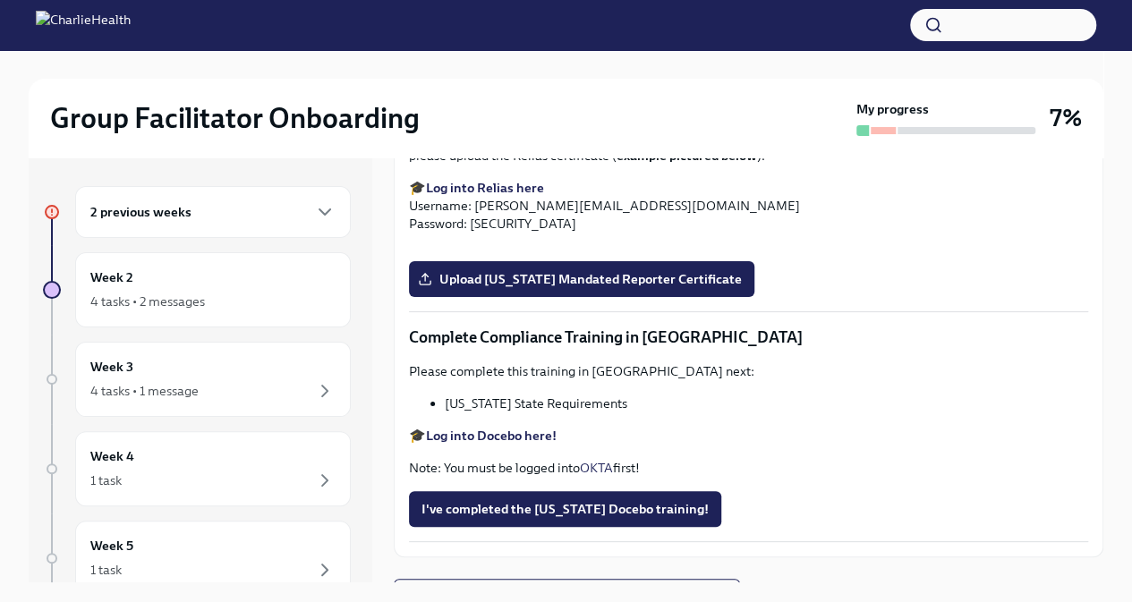
scroll to position [2775, 0]
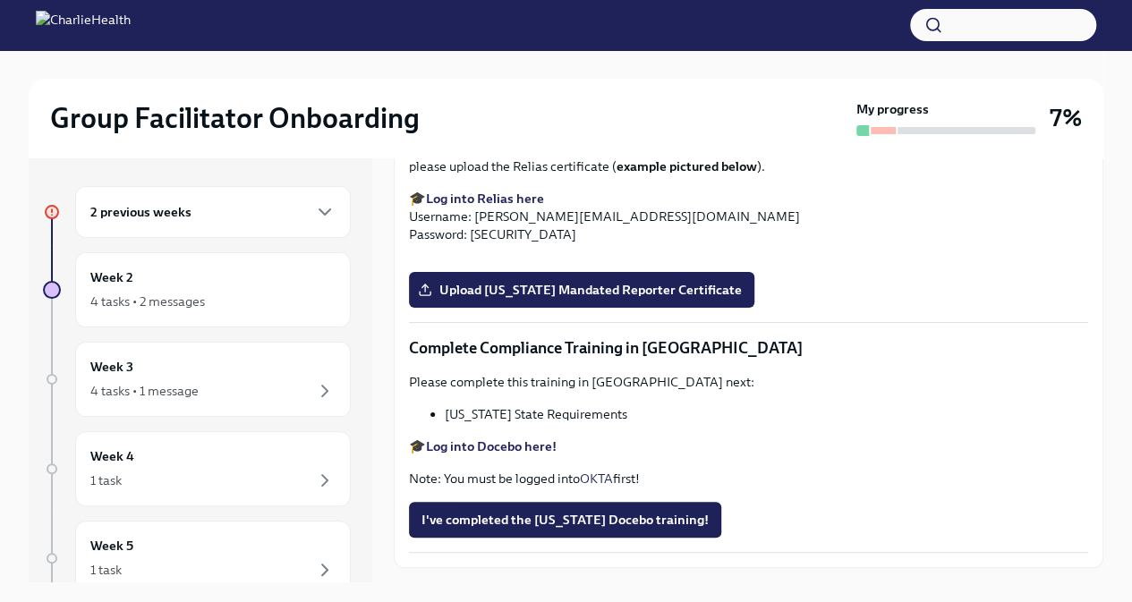
click at [512, 42] on label "Upload [US_STATE] Telehealth Certificate" at bounding box center [555, 24] width 293 height 36
click at [0, 0] on input "Upload [US_STATE] Telehealth Certificate" at bounding box center [0, 0] width 0 height 0
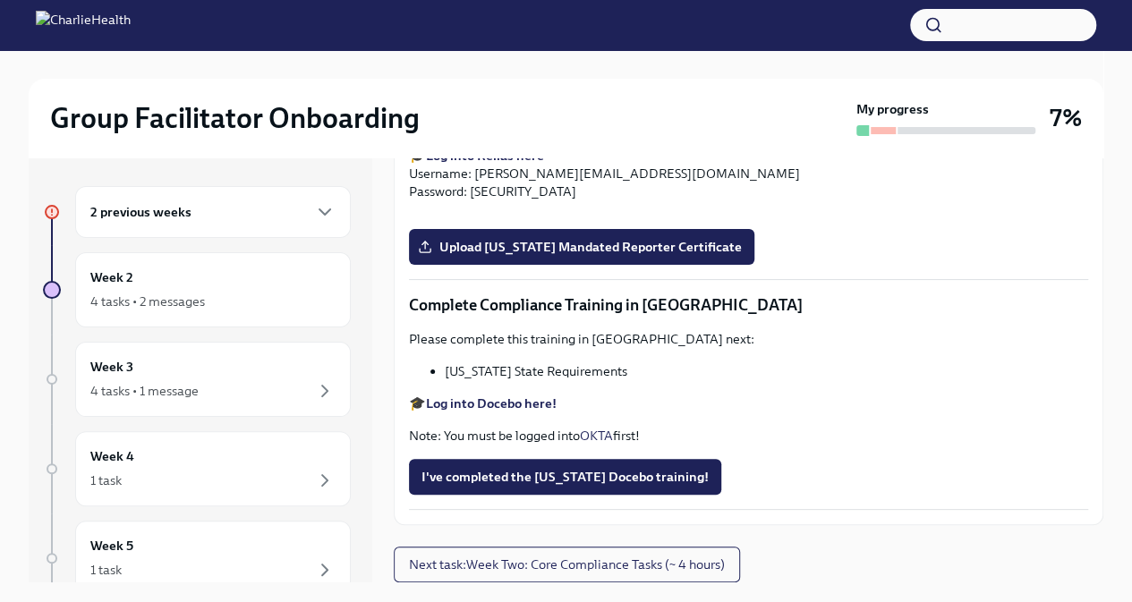
scroll to position [2866, 0]
click at [0, 0] on input "[US_STATE]-state-telemedicine-training-[PERSON_NAME][GEOGRAPHIC_DATA]pdf" at bounding box center [0, 0] width 0 height 0
click at [585, 265] on label "Upload [US_STATE] Mandated Reporter Certificate" at bounding box center [581, 247] width 345 height 36
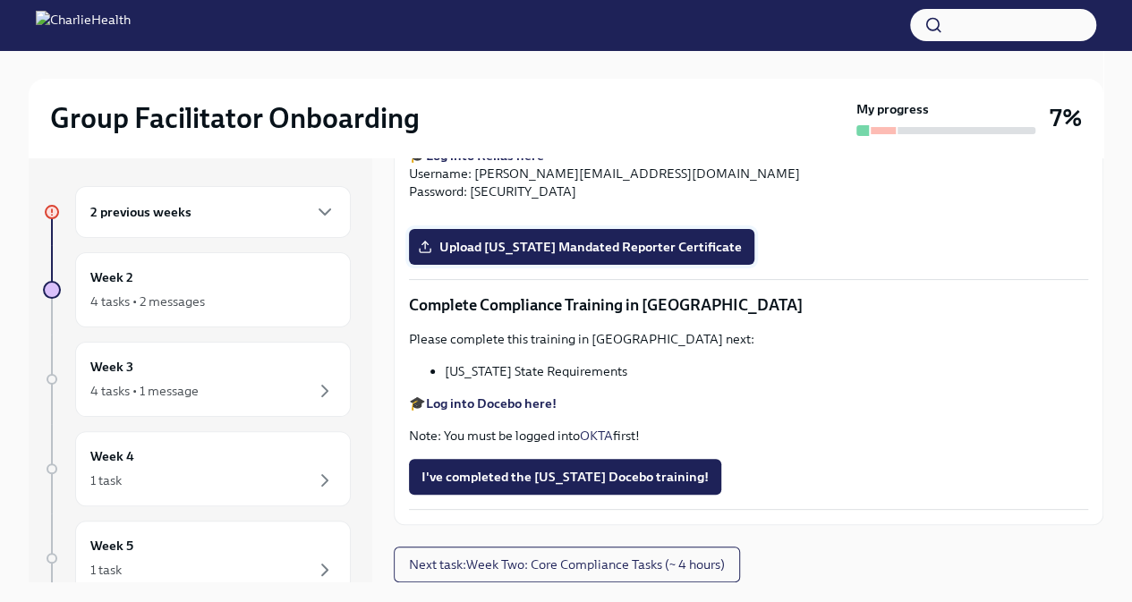
click at [0, 0] on input "Upload [US_STATE] Mandated Reporter Certificate" at bounding box center [0, 0] width 0 height 0
click at [606, 444] on link "OKTA" at bounding box center [596, 436] width 33 height 16
click at [521, 473] on span "I've completed the [US_STATE] Docebo training!" at bounding box center [564, 477] width 287 height 18
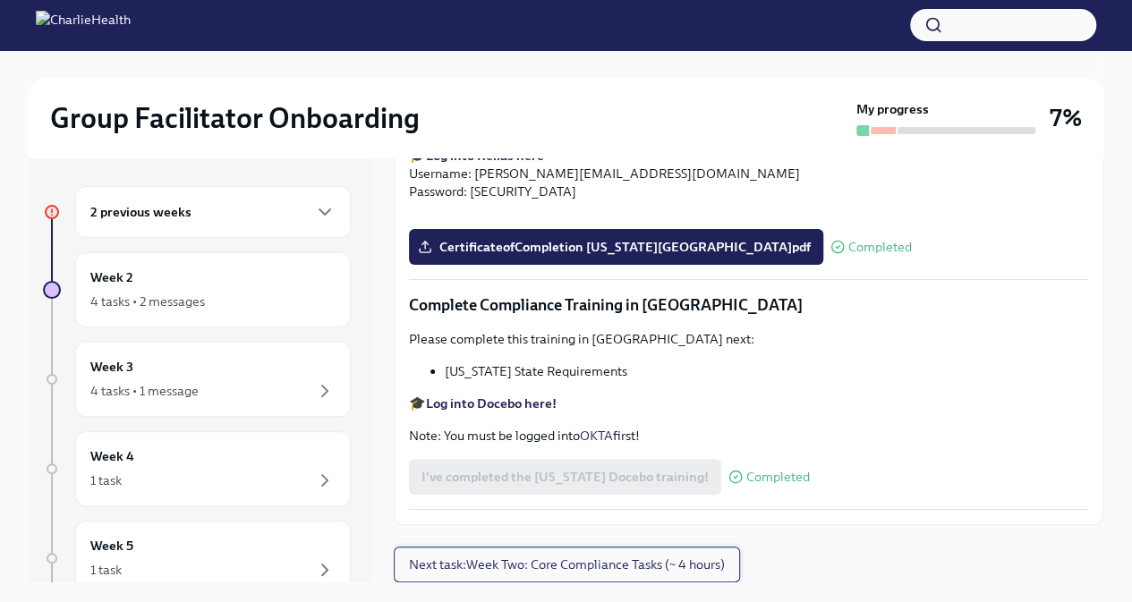
click at [615, 550] on button "Next task : Week Two: Core Compliance Tasks (~ 4 hours)" at bounding box center [567, 565] width 346 height 36
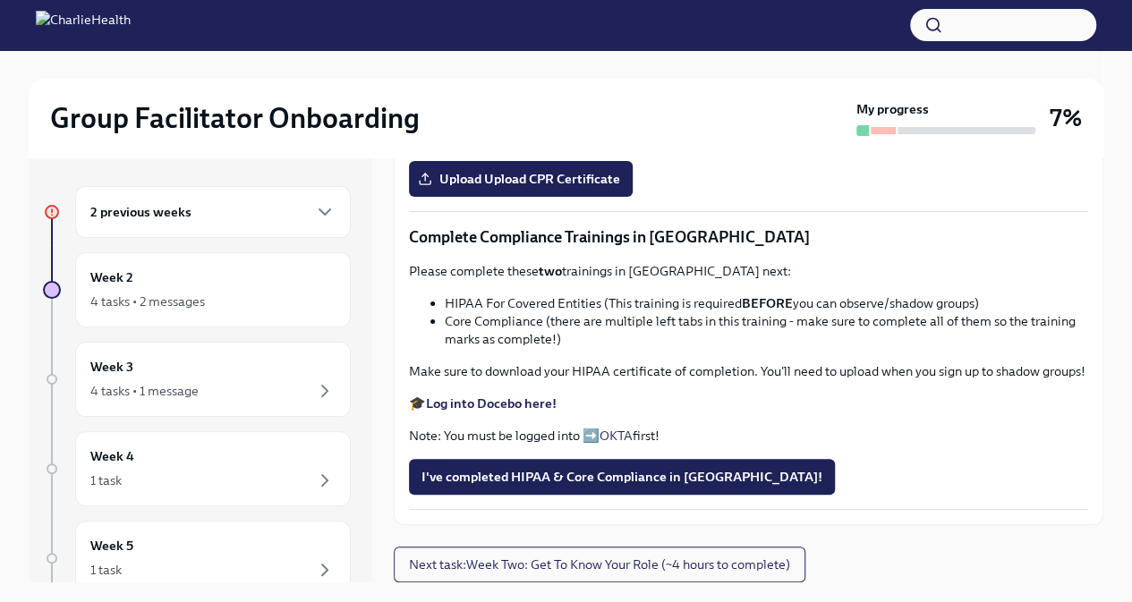
click at [567, 81] on strong "Complete your CPR & First Aid training HERE" at bounding box center [560, 73] width 268 height 16
click at [550, 188] on span "Upload Upload CPR Certificate" at bounding box center [520, 179] width 199 height 18
click at [0, 0] on input "Upload Upload CPR Certificate" at bounding box center [0, 0] width 0 height 0
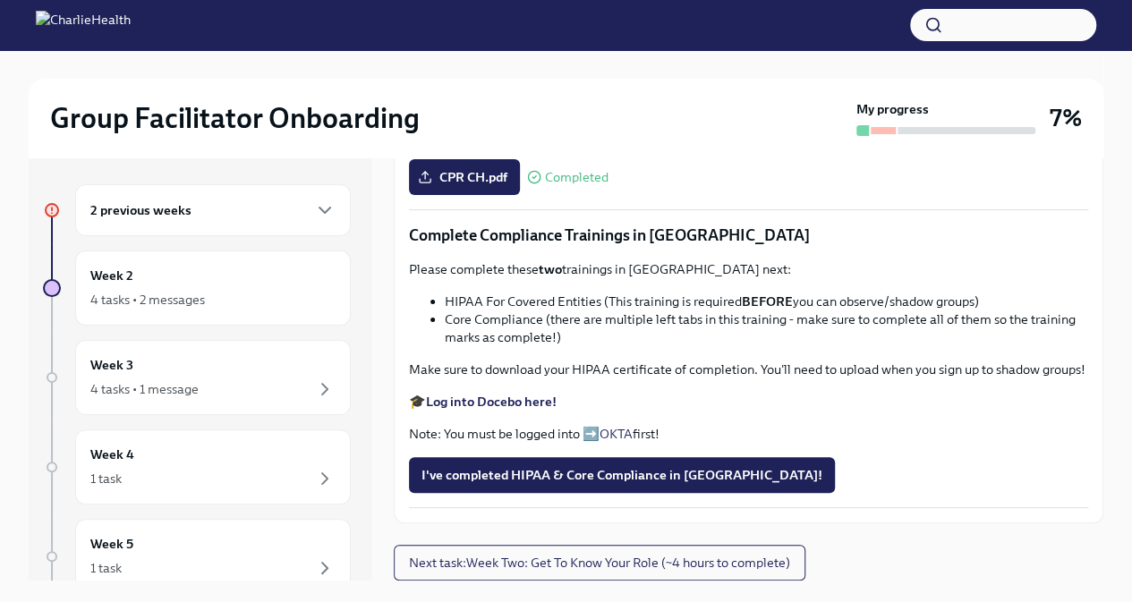
scroll to position [1113, 0]
